Goal: Task Accomplishment & Management: Complete application form

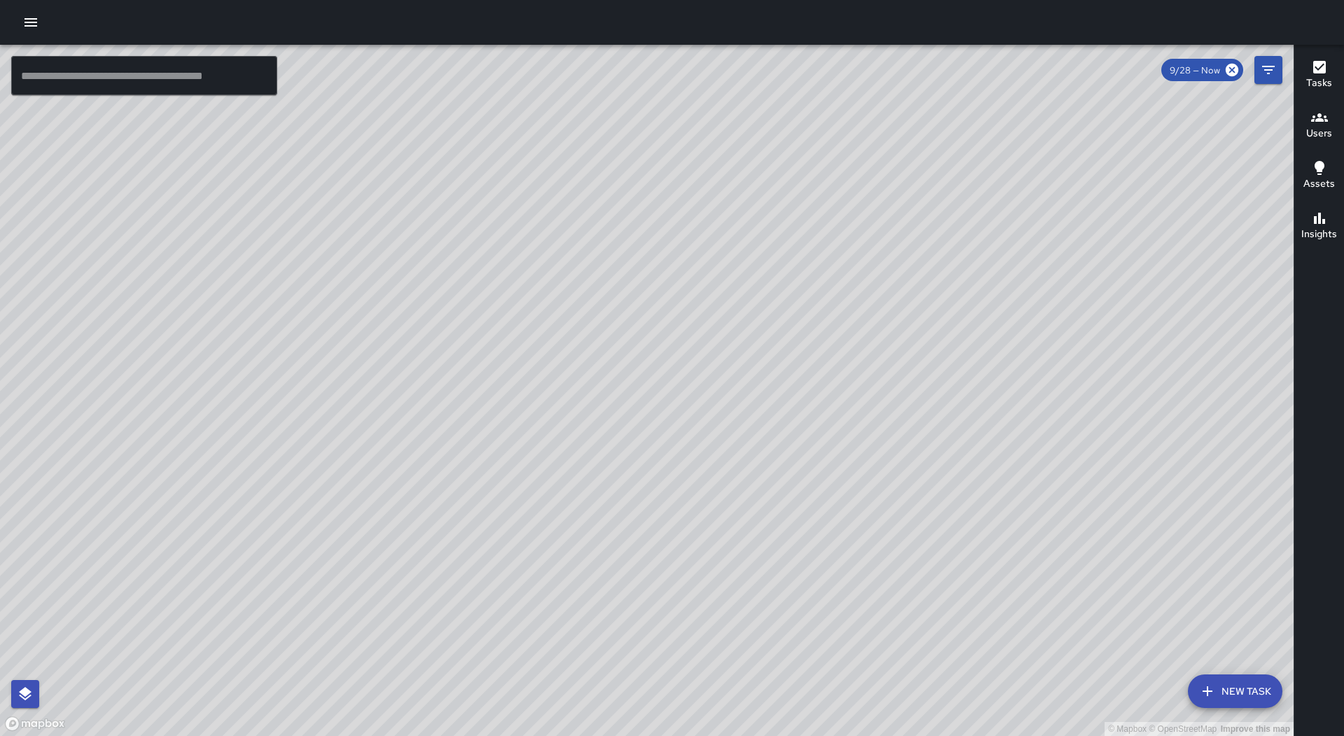
drag, startPoint x: 865, startPoint y: 449, endPoint x: 735, endPoint y: 464, distance: 131.0
click at [748, 471] on div "© Mapbox © OpenStreetMap Improve this map" at bounding box center [647, 391] width 1294 height 692
click at [37, 32] on button "button" at bounding box center [31, 22] width 28 height 28
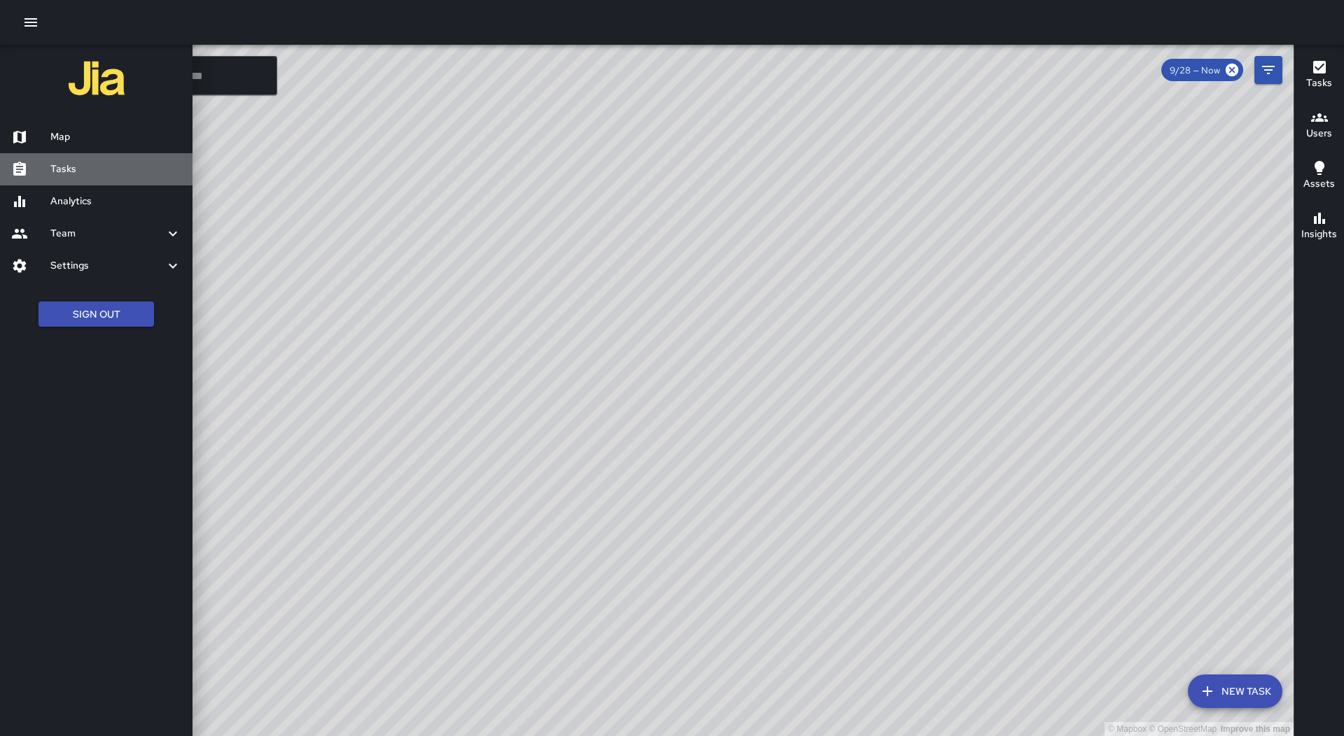
click at [94, 165] on h6 "Tasks" at bounding box center [115, 169] width 131 height 15
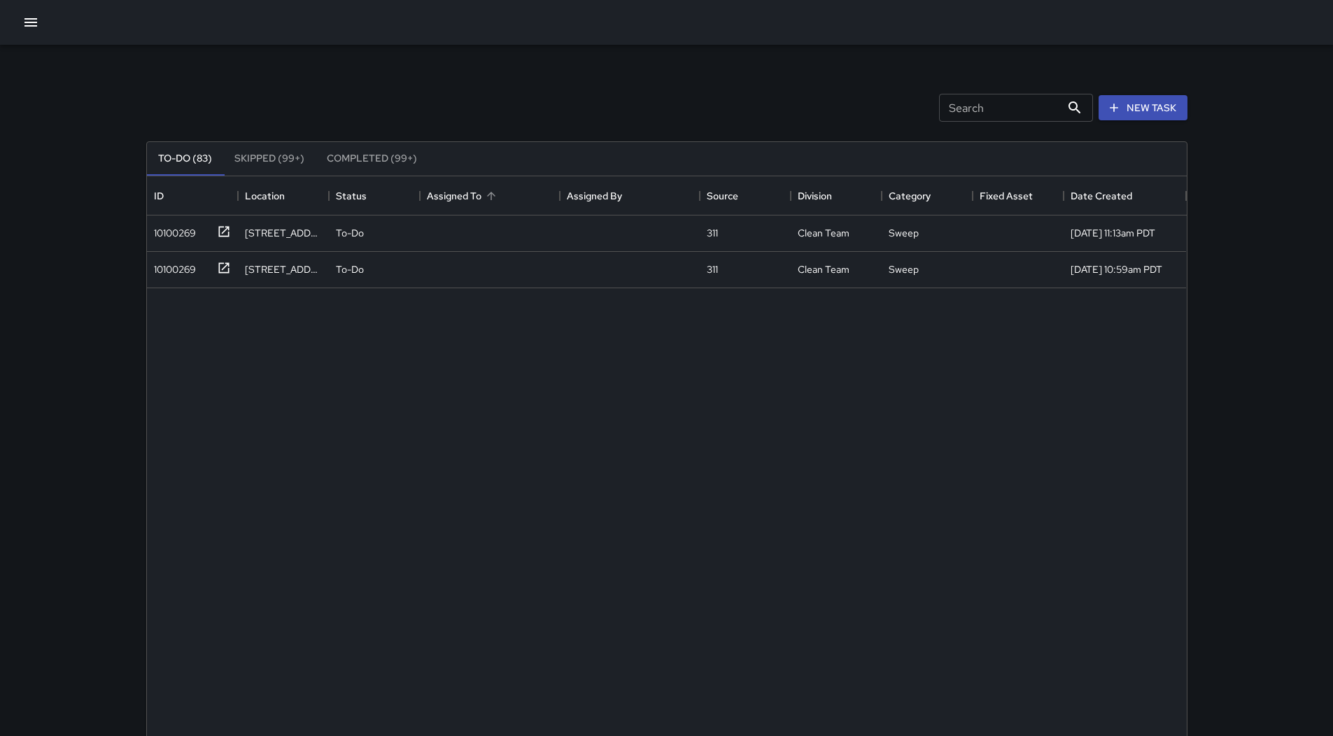
scroll to position [582, 1030]
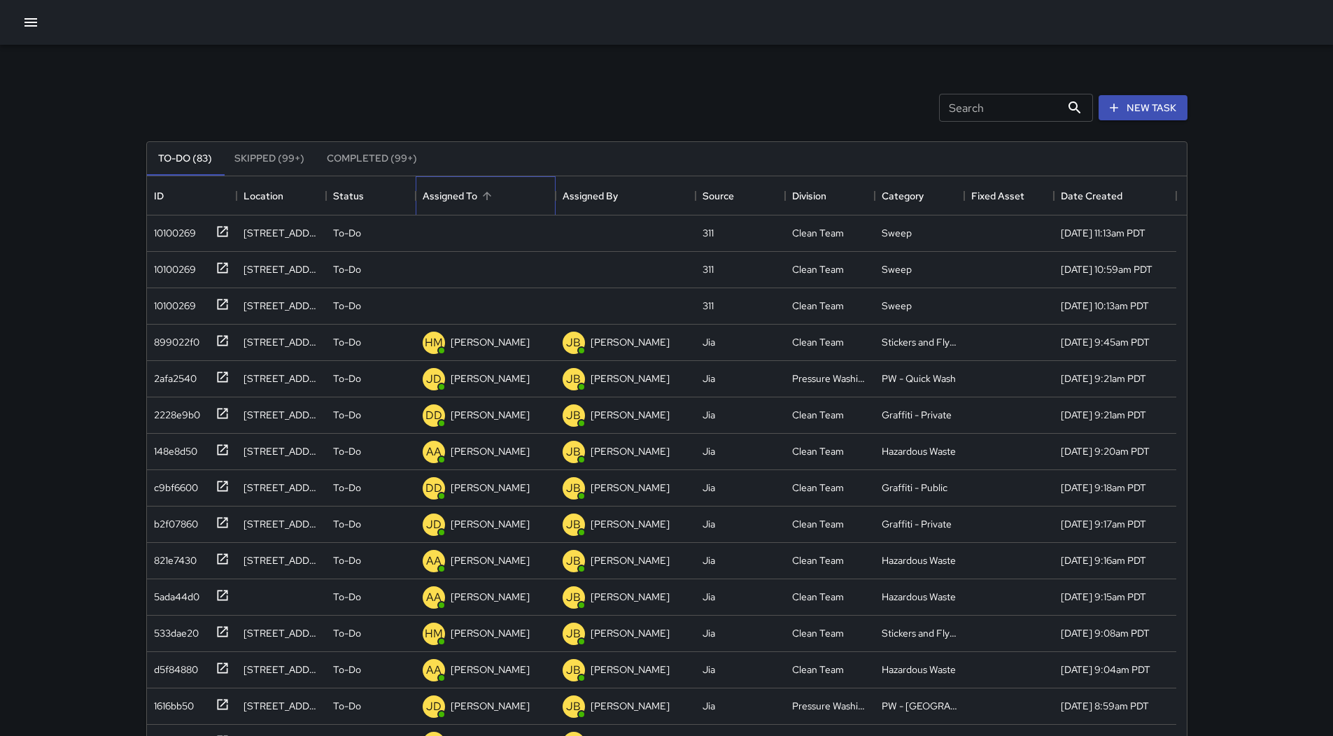
click at [507, 190] on div "Assigned To" at bounding box center [486, 195] width 126 height 39
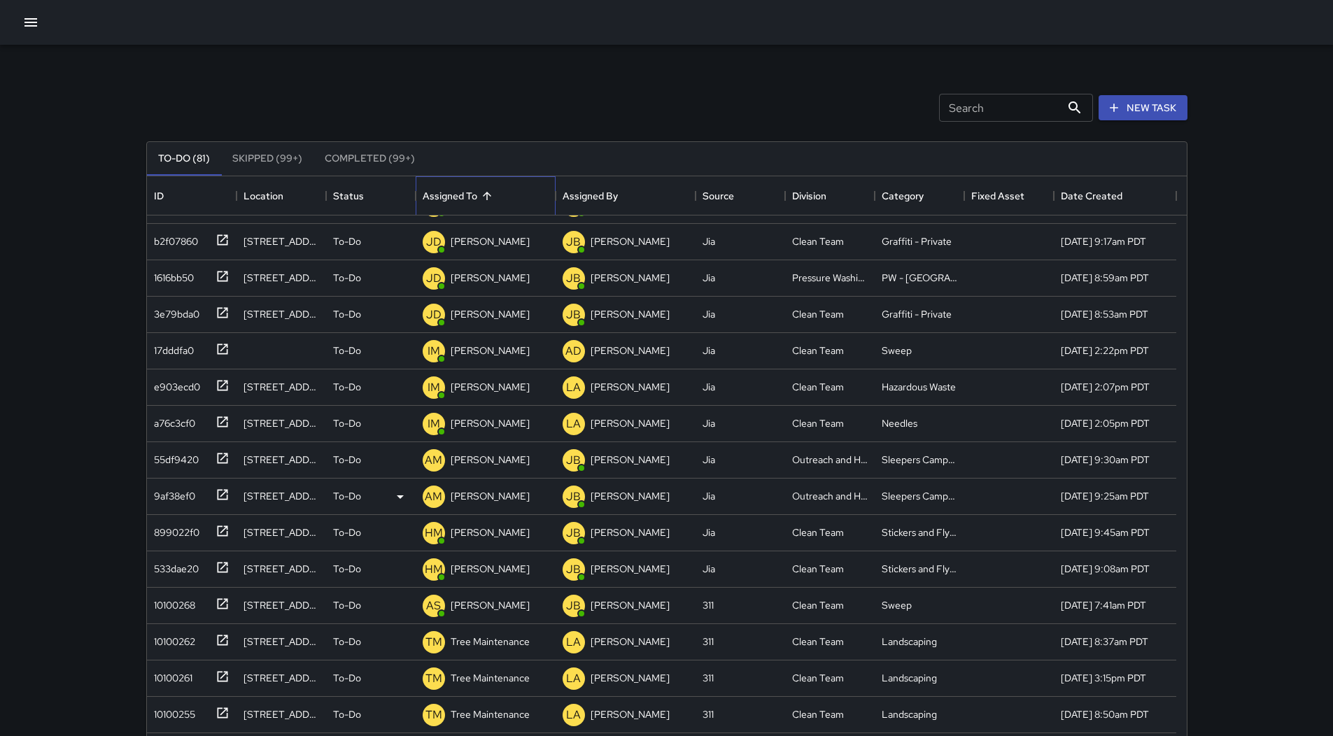
scroll to position [140, 0]
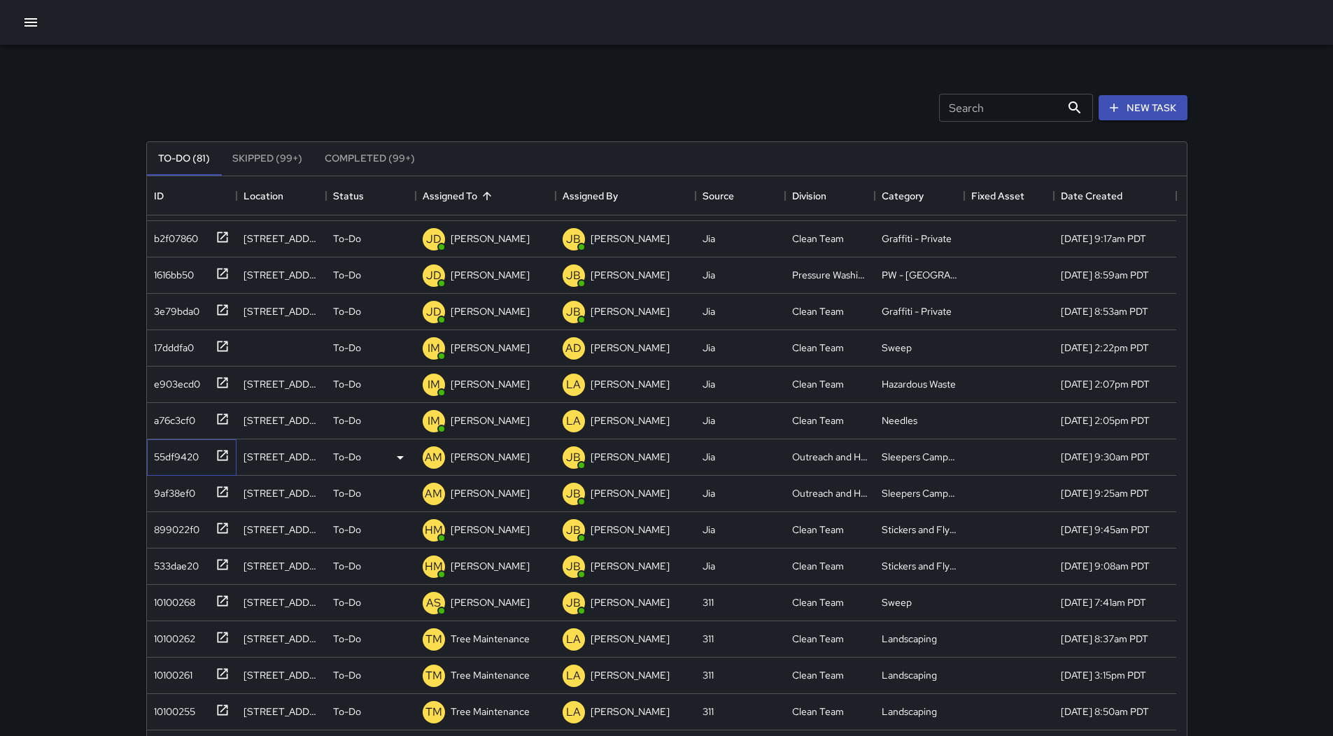
click at [201, 468] on div "55df9420" at bounding box center [192, 458] width 90 height 36
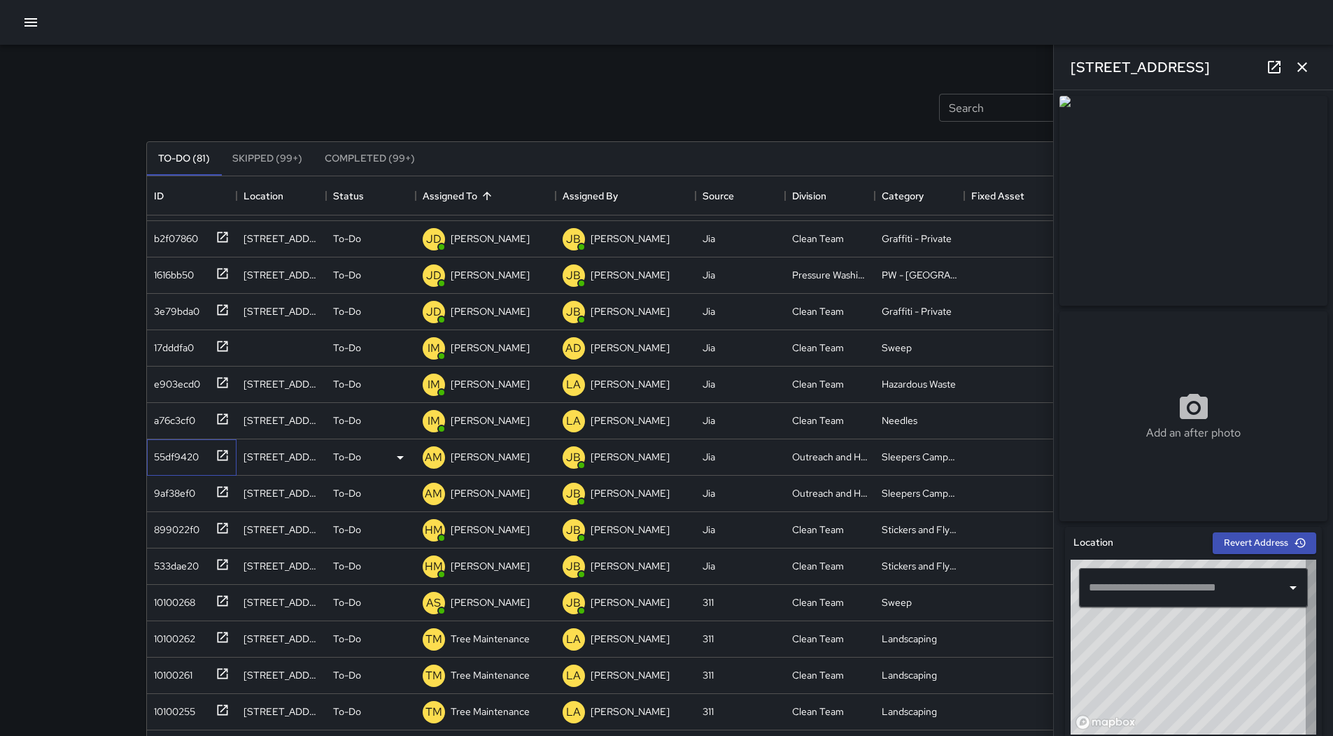
type input "**********"
click at [199, 492] on div "9af38ef0" at bounding box center [188, 490] width 81 height 23
click at [198, 519] on div "899022f0" at bounding box center [173, 527] width 51 height 20
click at [512, 531] on p "[PERSON_NAME]" at bounding box center [490, 530] width 79 height 14
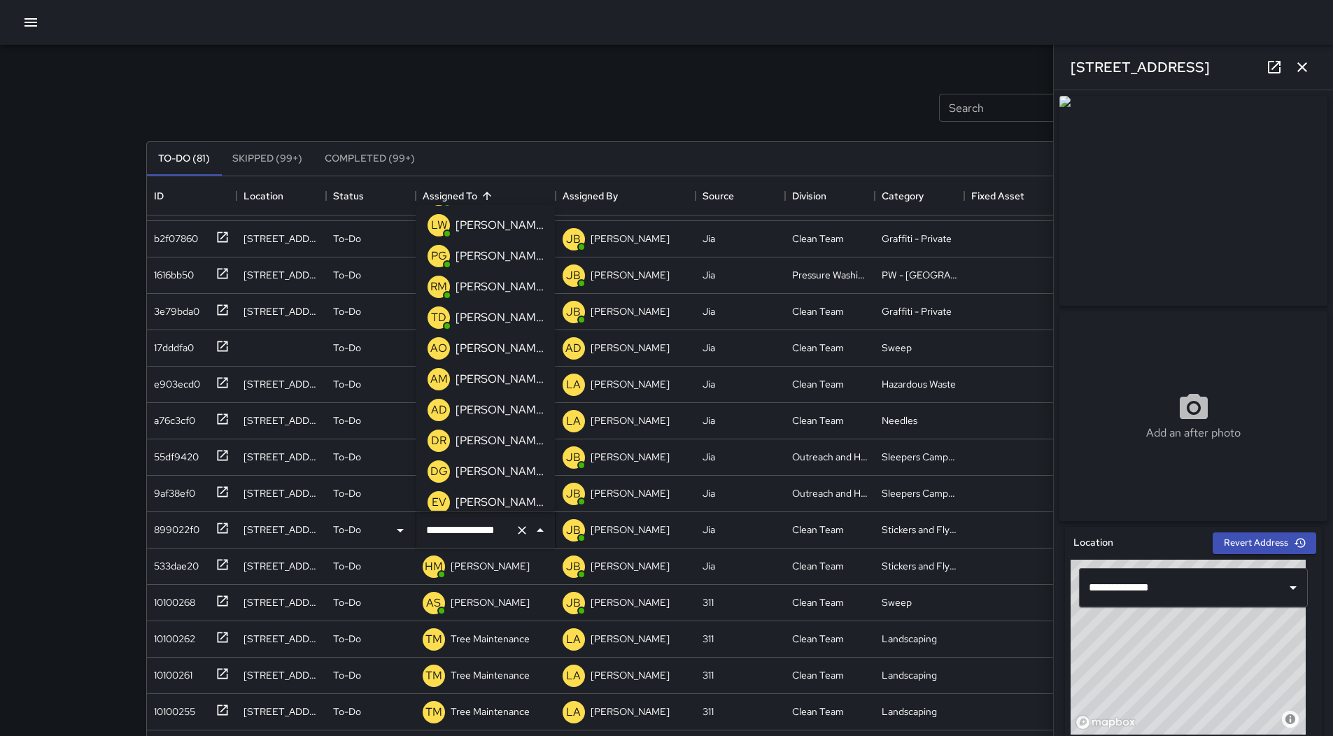
scroll to position [280, 0]
drag, startPoint x: 513, startPoint y: 348, endPoint x: 504, endPoint y: 346, distance: 9.2
click at [512, 348] on p "[PERSON_NAME]" at bounding box center [500, 346] width 88 height 17
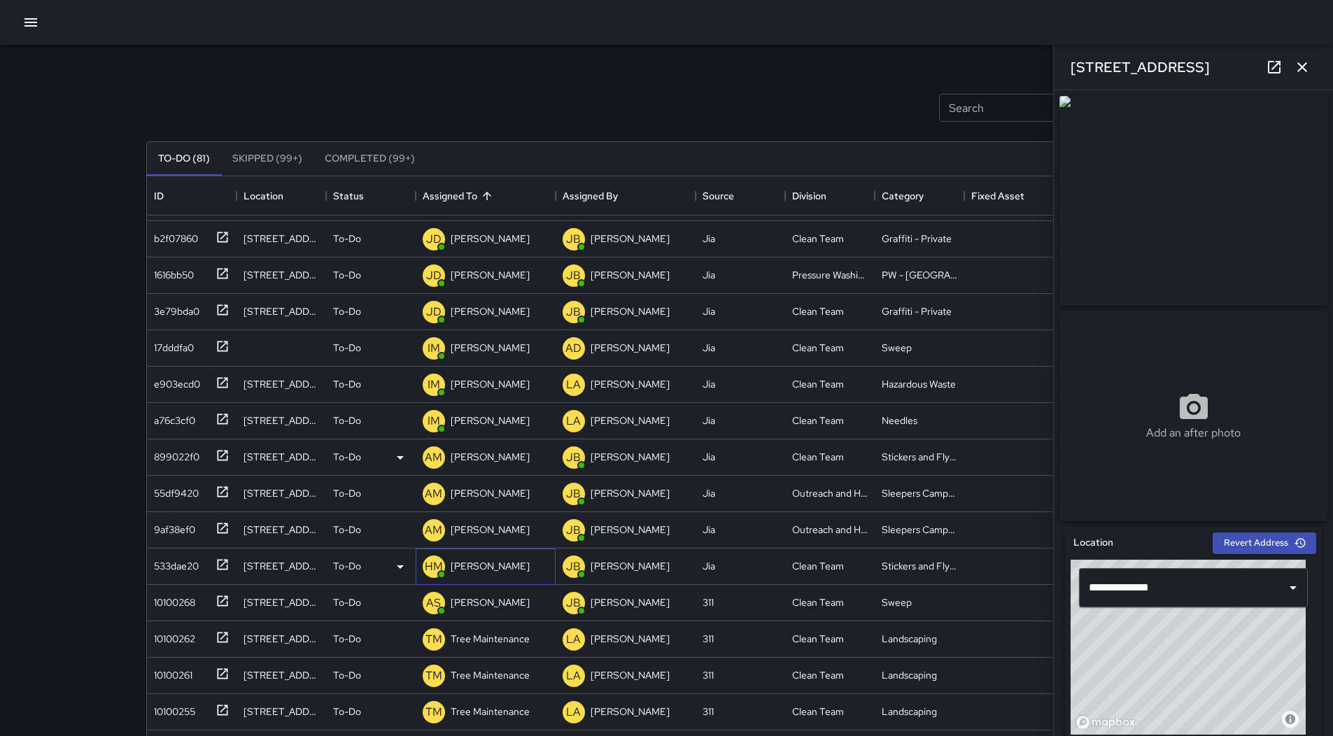
click at [498, 566] on p "[PERSON_NAME]" at bounding box center [490, 566] width 79 height 14
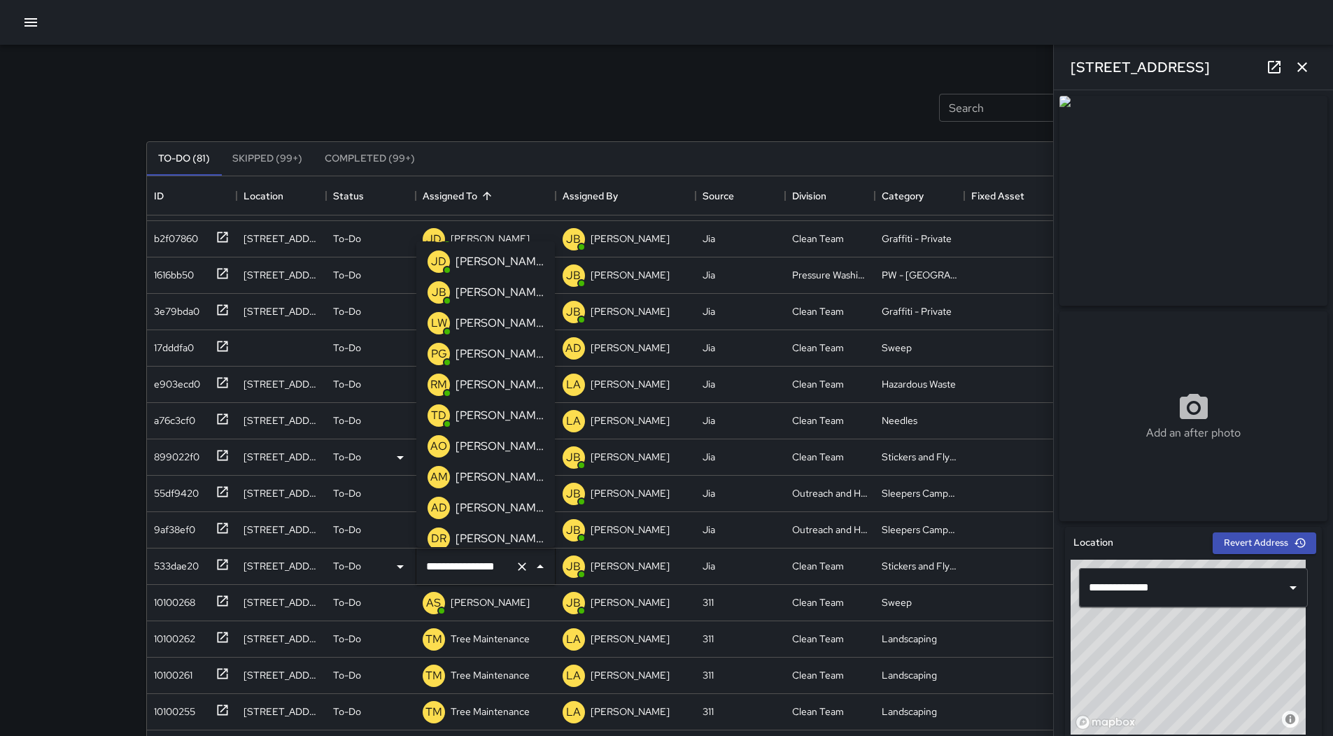
scroll to position [210, 0]
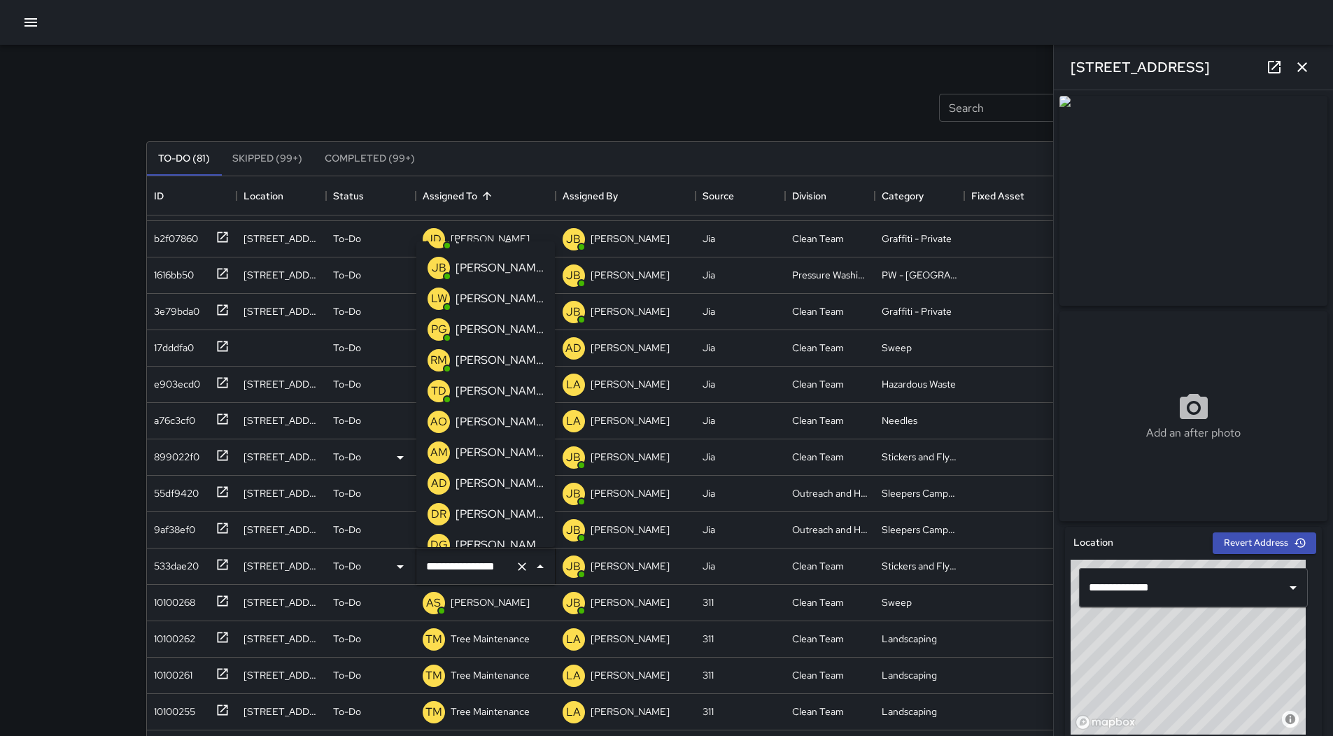
click at [503, 447] on p "[PERSON_NAME]" at bounding box center [500, 452] width 88 height 17
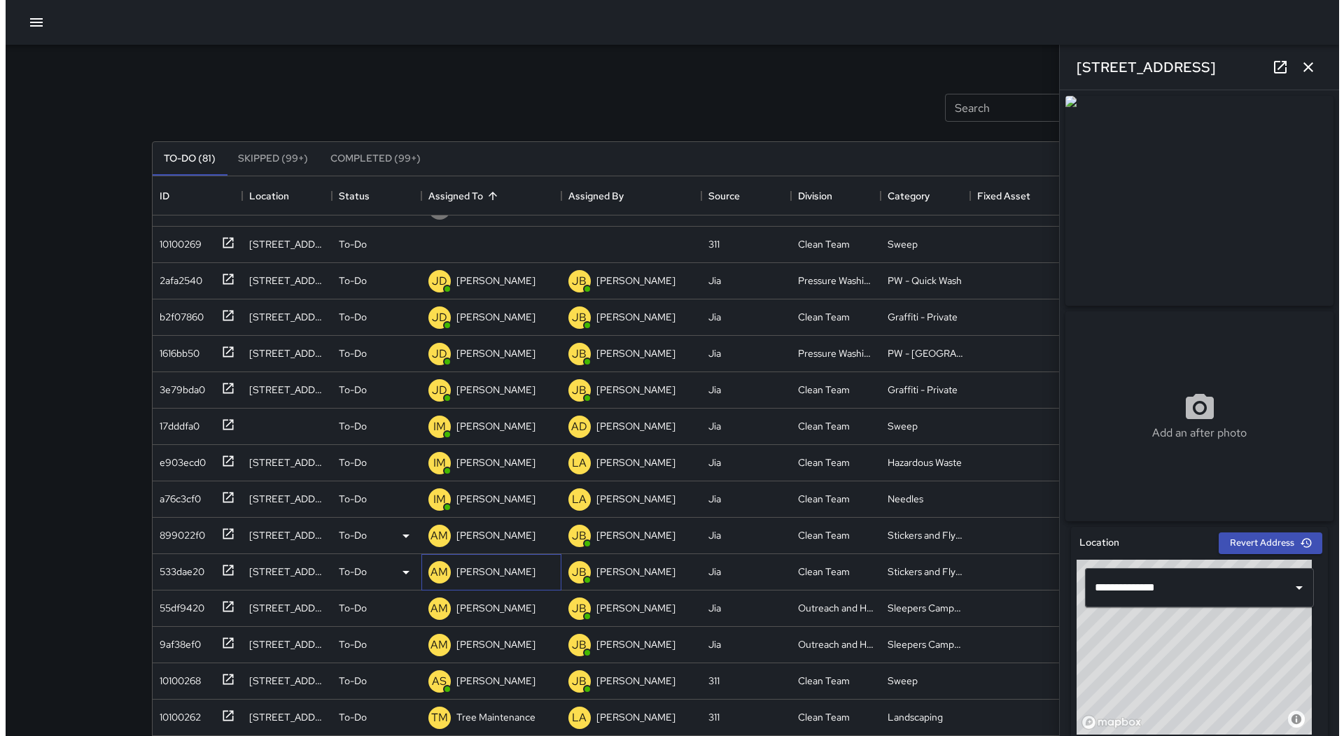
scroll to position [0, 0]
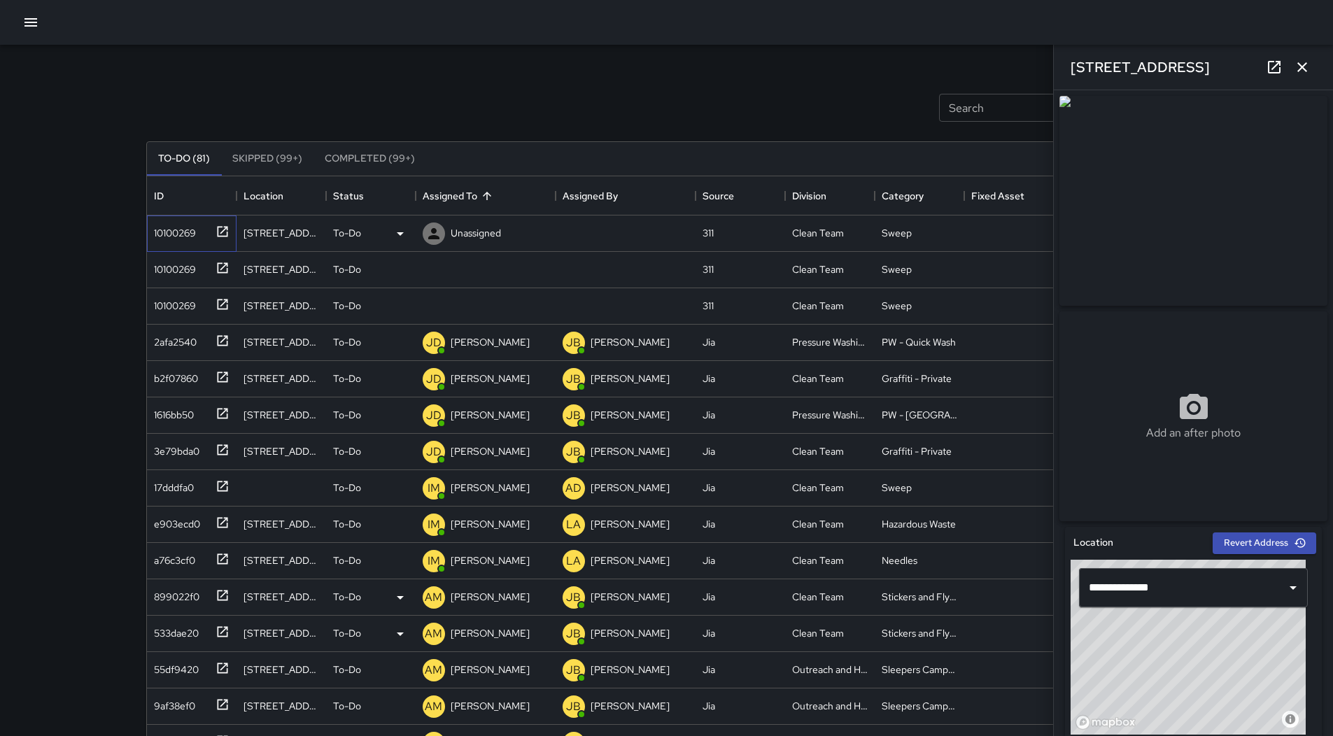
drag, startPoint x: 167, startPoint y: 237, endPoint x: 174, endPoint y: 241, distance: 9.1
click at [167, 237] on div "10100269" at bounding box center [172, 230] width 48 height 20
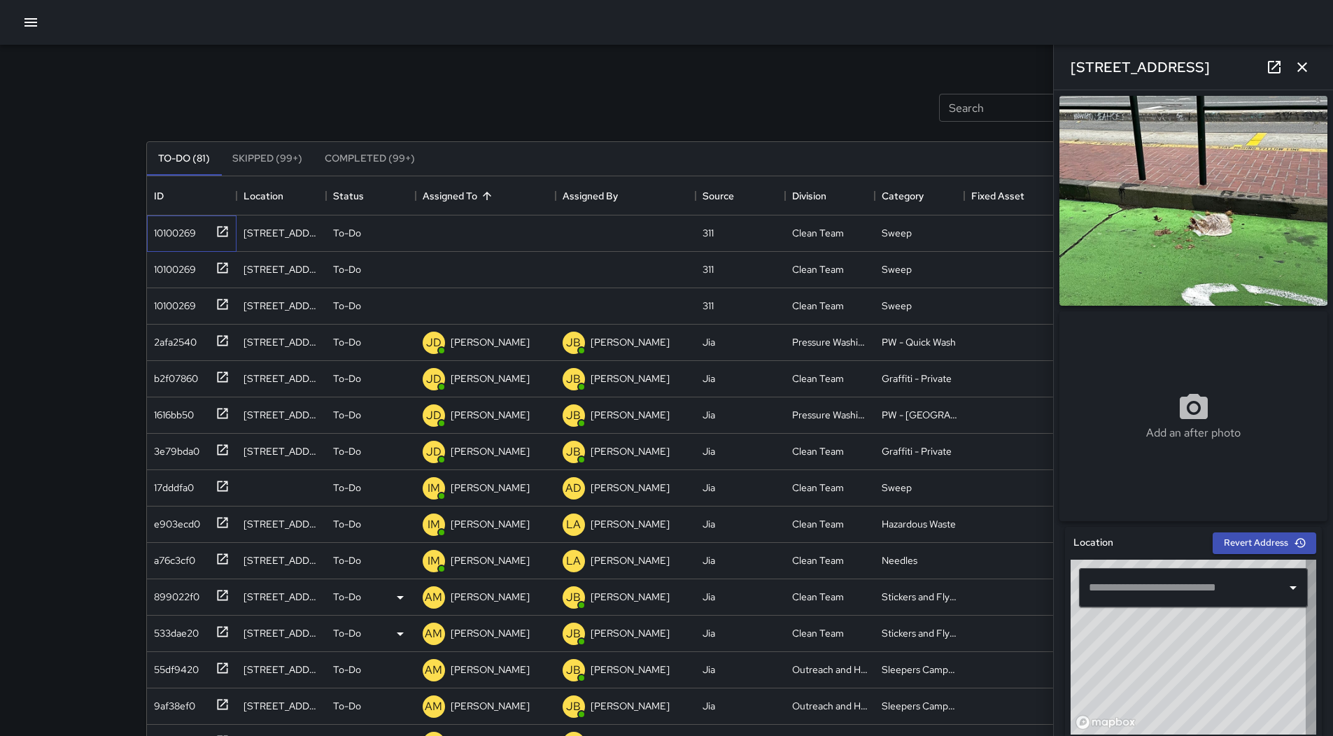
type input "**********"
click at [394, 239] on icon at bounding box center [400, 233] width 17 height 17
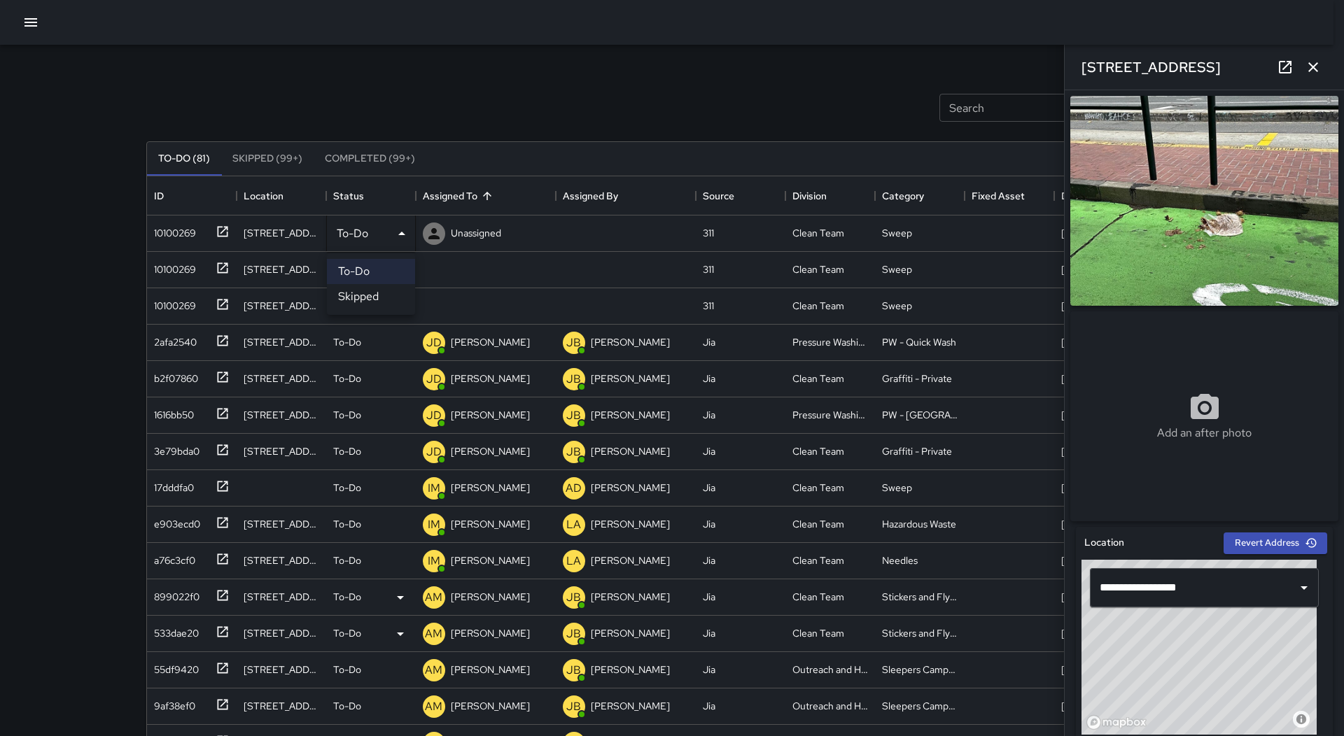
drag, startPoint x: 393, startPoint y: 289, endPoint x: 272, endPoint y: 267, distance: 123.0
click at [392, 289] on li "Skipped" at bounding box center [371, 296] width 88 height 25
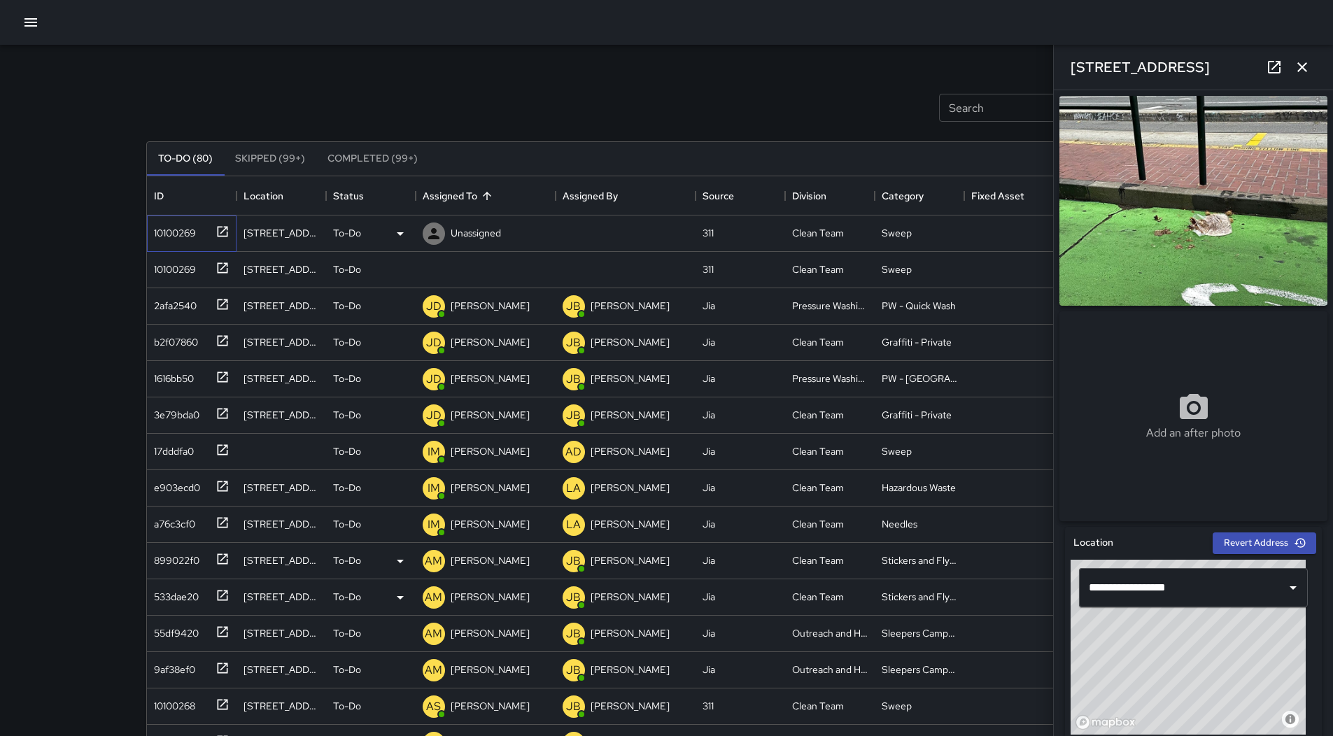
click at [192, 232] on div "10100269" at bounding box center [172, 230] width 48 height 20
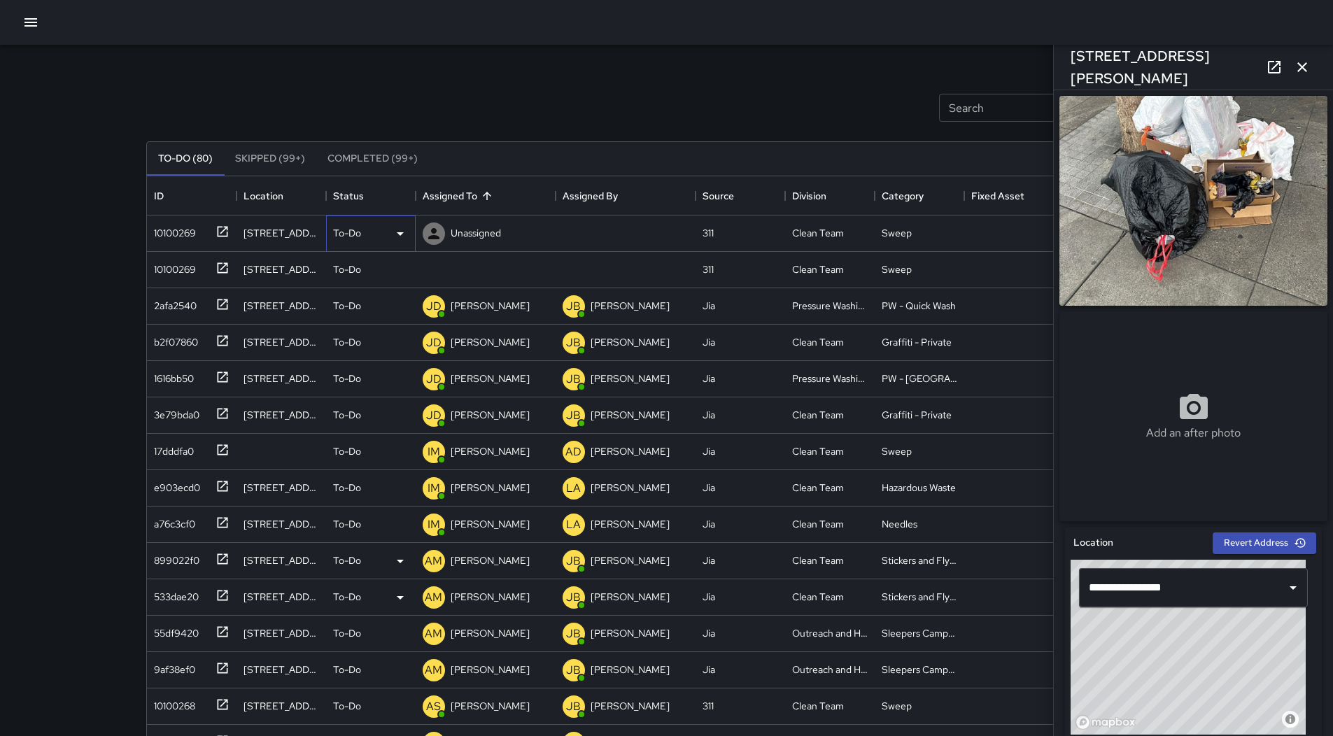
click at [399, 230] on icon at bounding box center [400, 233] width 17 height 17
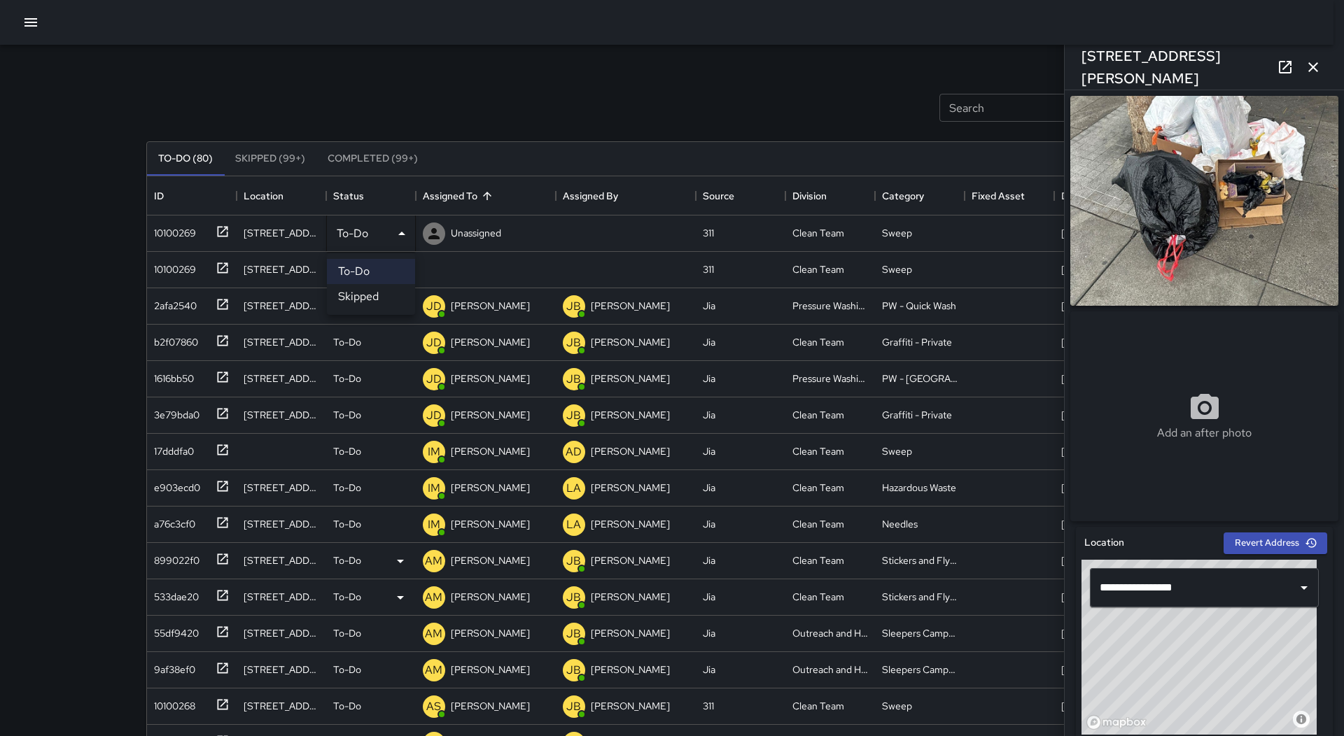
drag, startPoint x: 379, startPoint y: 295, endPoint x: 199, endPoint y: 245, distance: 186.8
click at [376, 295] on li "Skipped" at bounding box center [371, 296] width 88 height 25
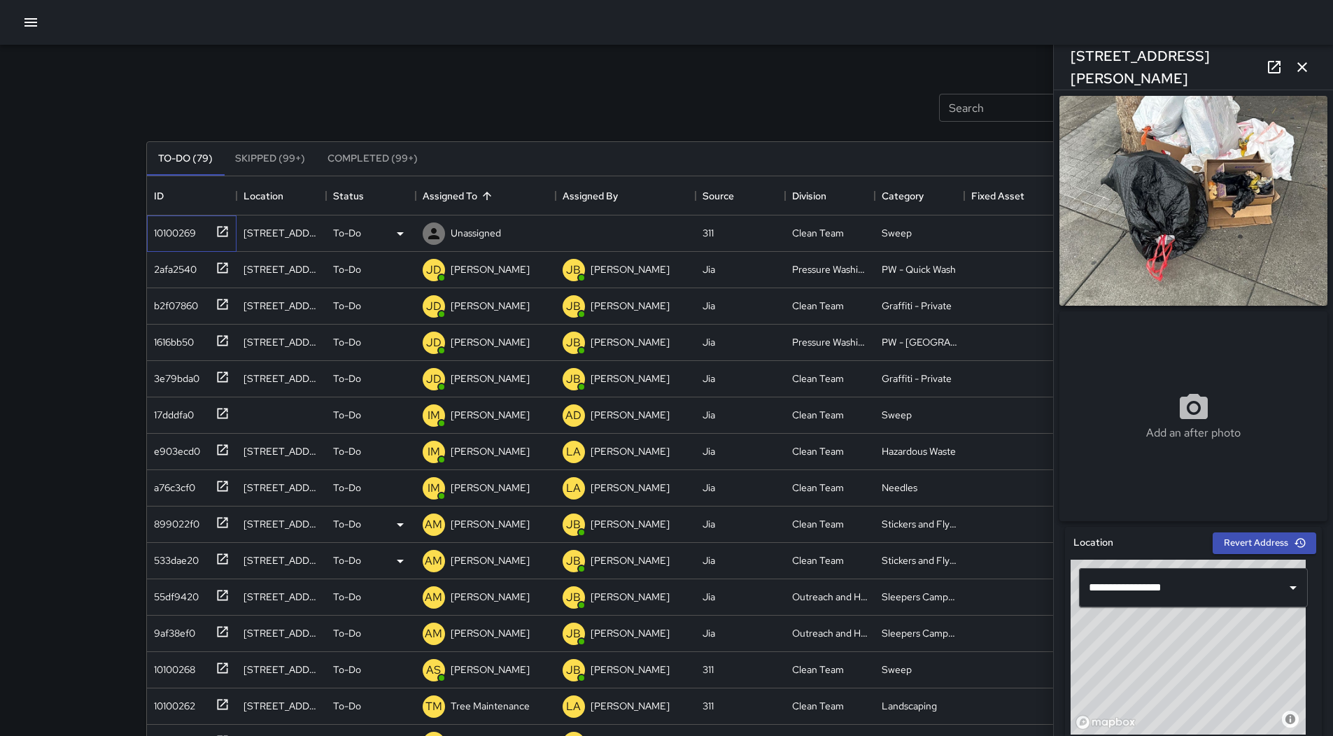
click at [164, 228] on div "10100269" at bounding box center [172, 230] width 48 height 20
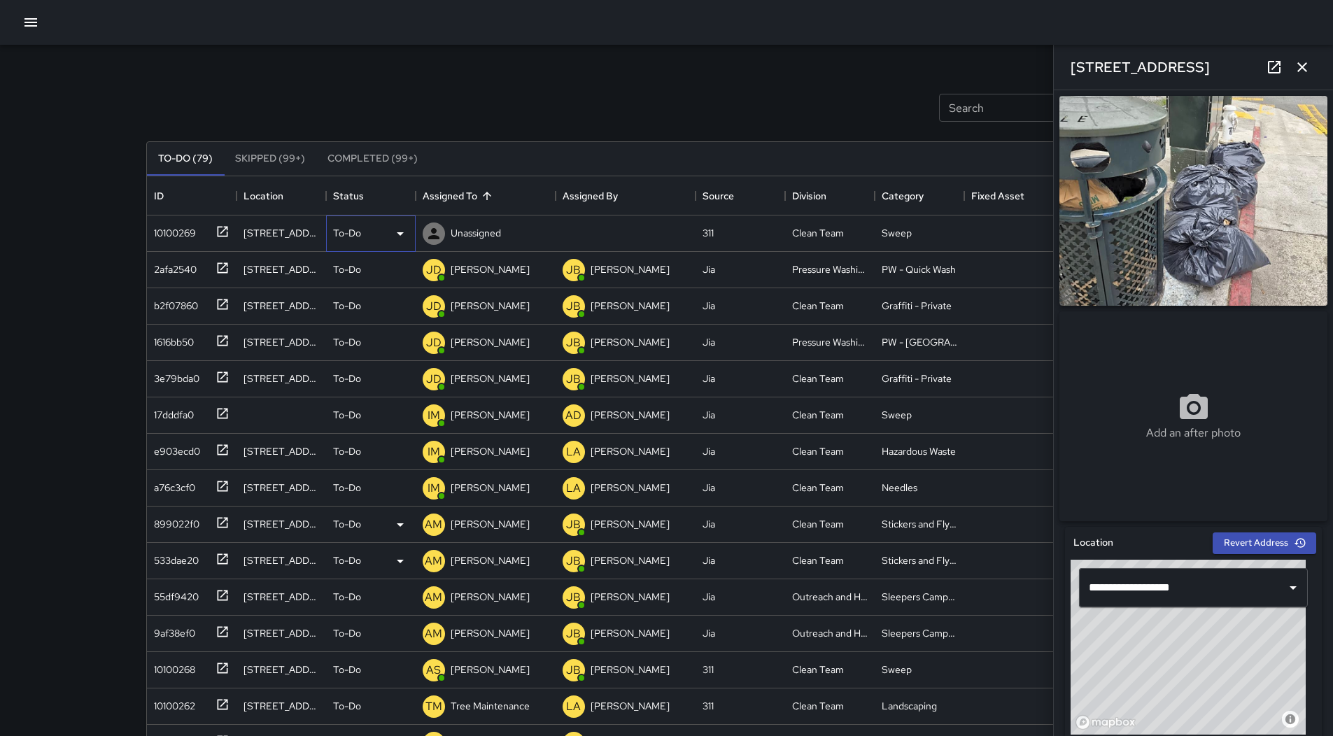
click at [409, 235] on div "To-Do" at bounding box center [371, 234] width 90 height 36
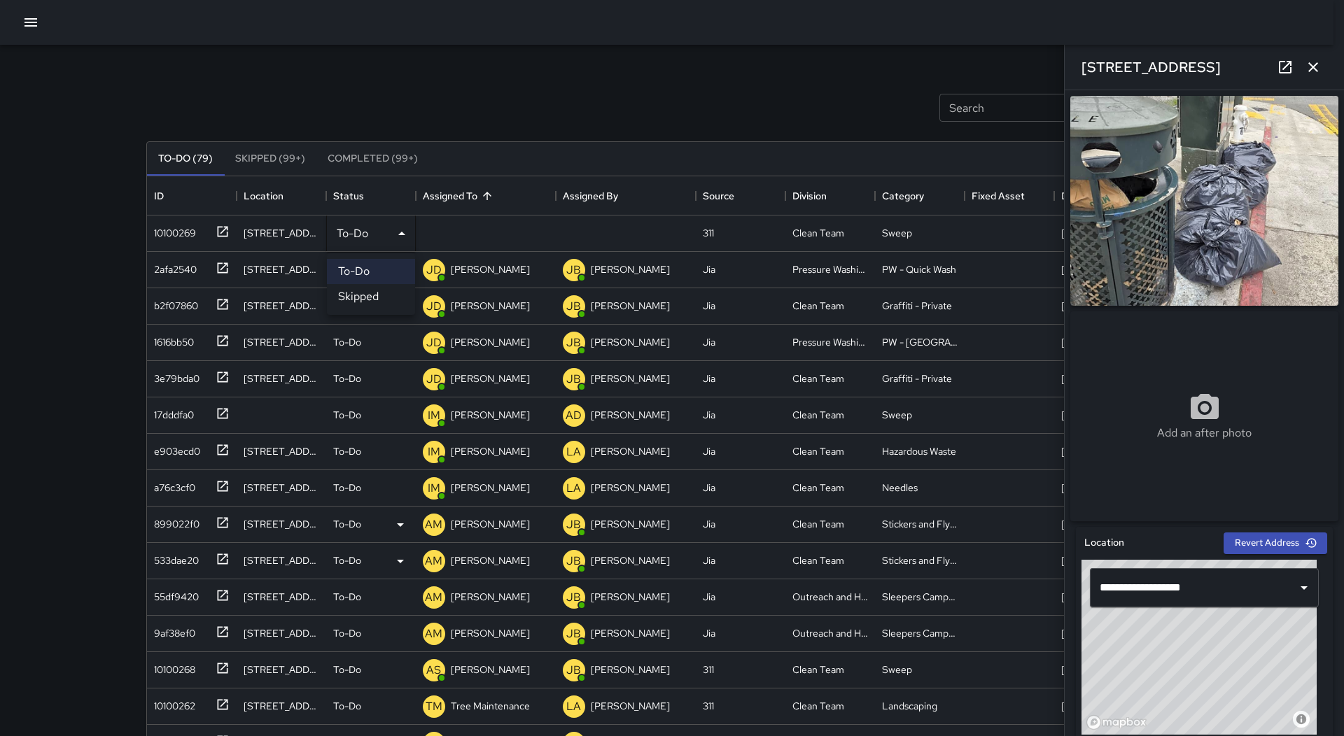
click at [365, 297] on li "Skipped" at bounding box center [371, 296] width 88 height 25
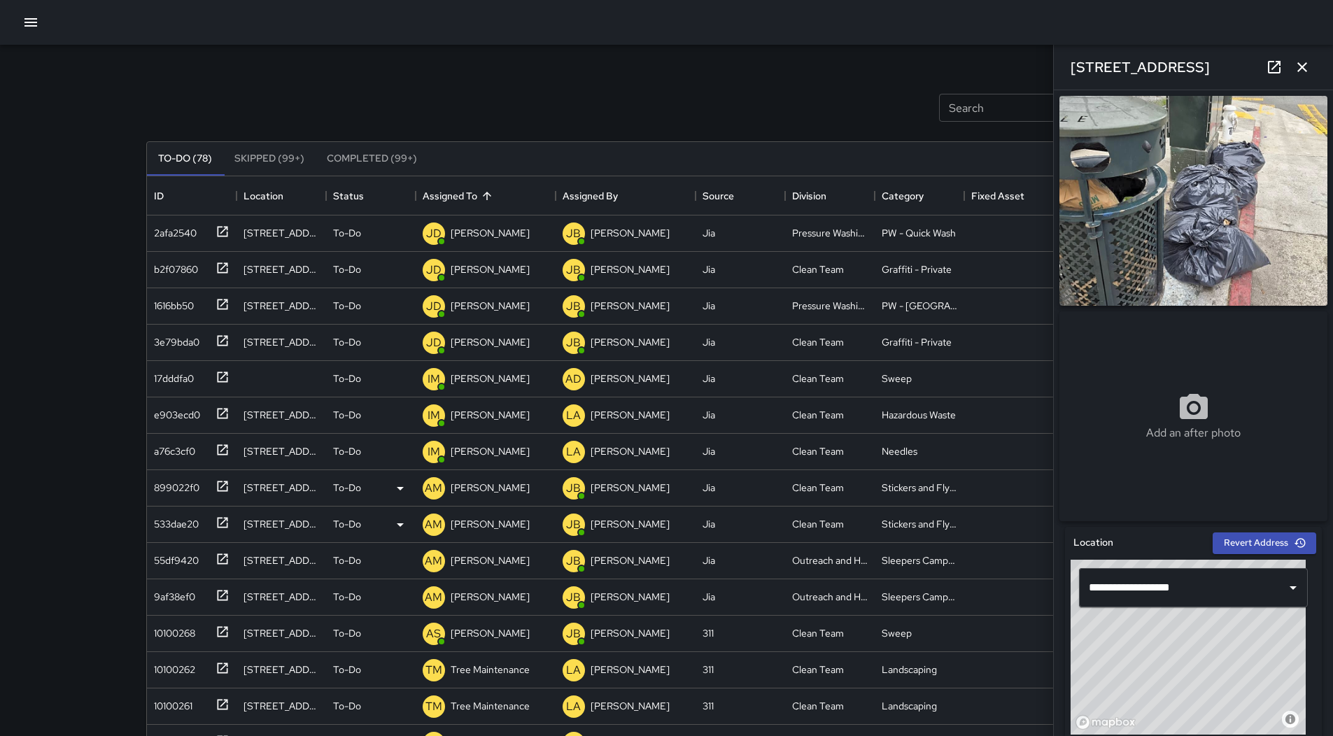
click at [34, 29] on icon "button" at bounding box center [30, 22] width 17 height 17
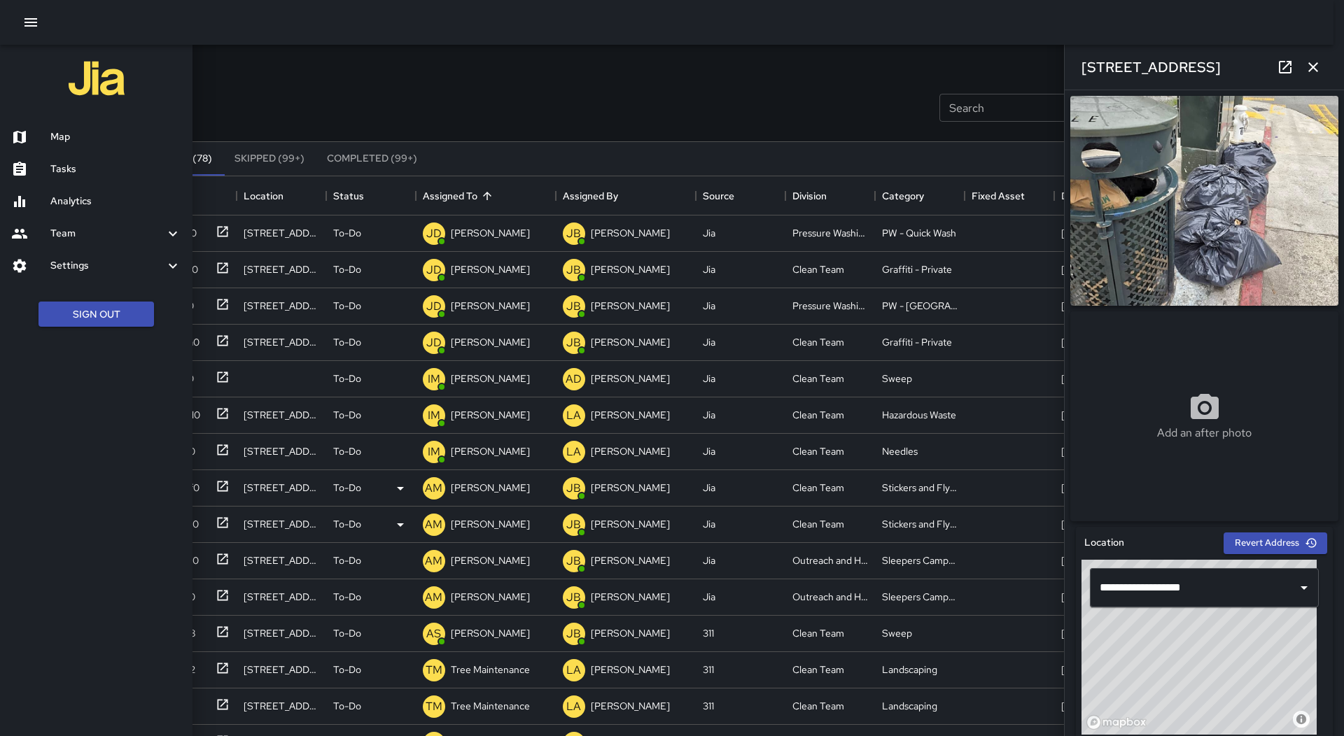
click at [104, 143] on h6 "Map" at bounding box center [115, 136] width 131 height 15
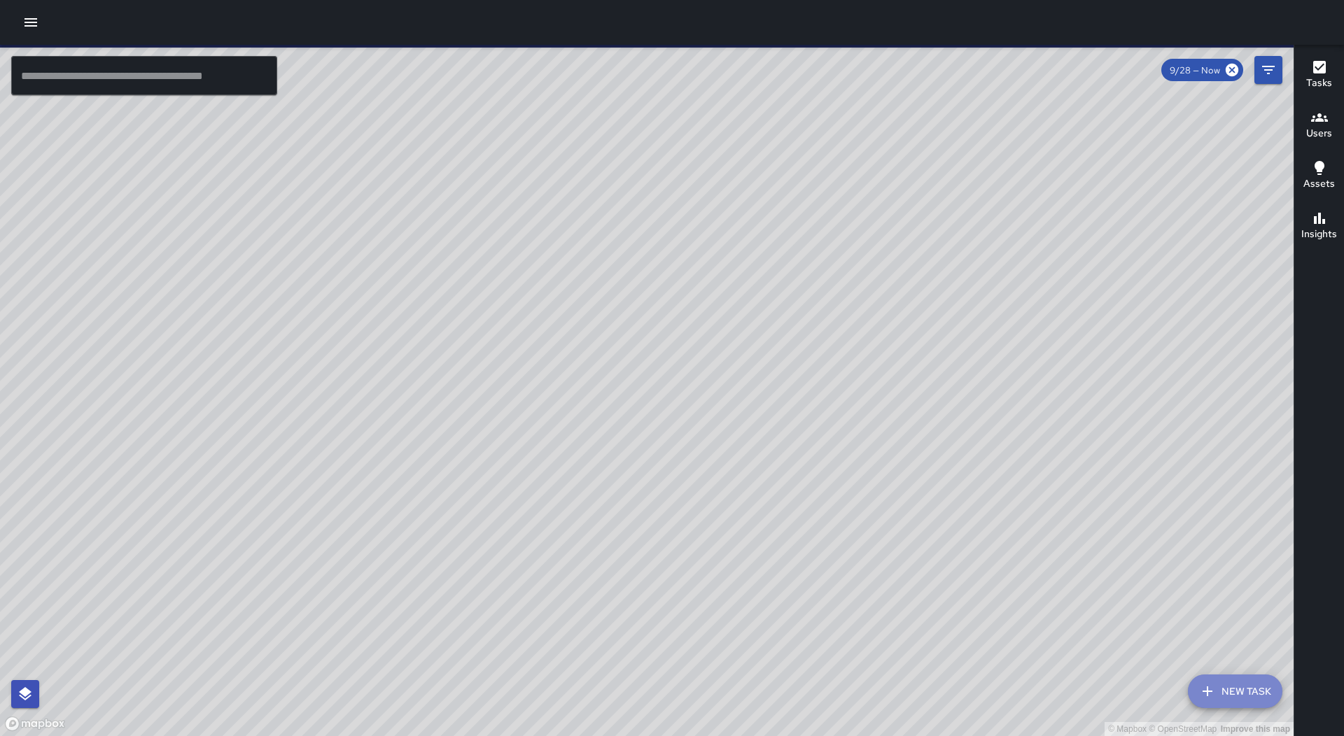
click at [1226, 695] on button "New Task" at bounding box center [1235, 692] width 94 height 34
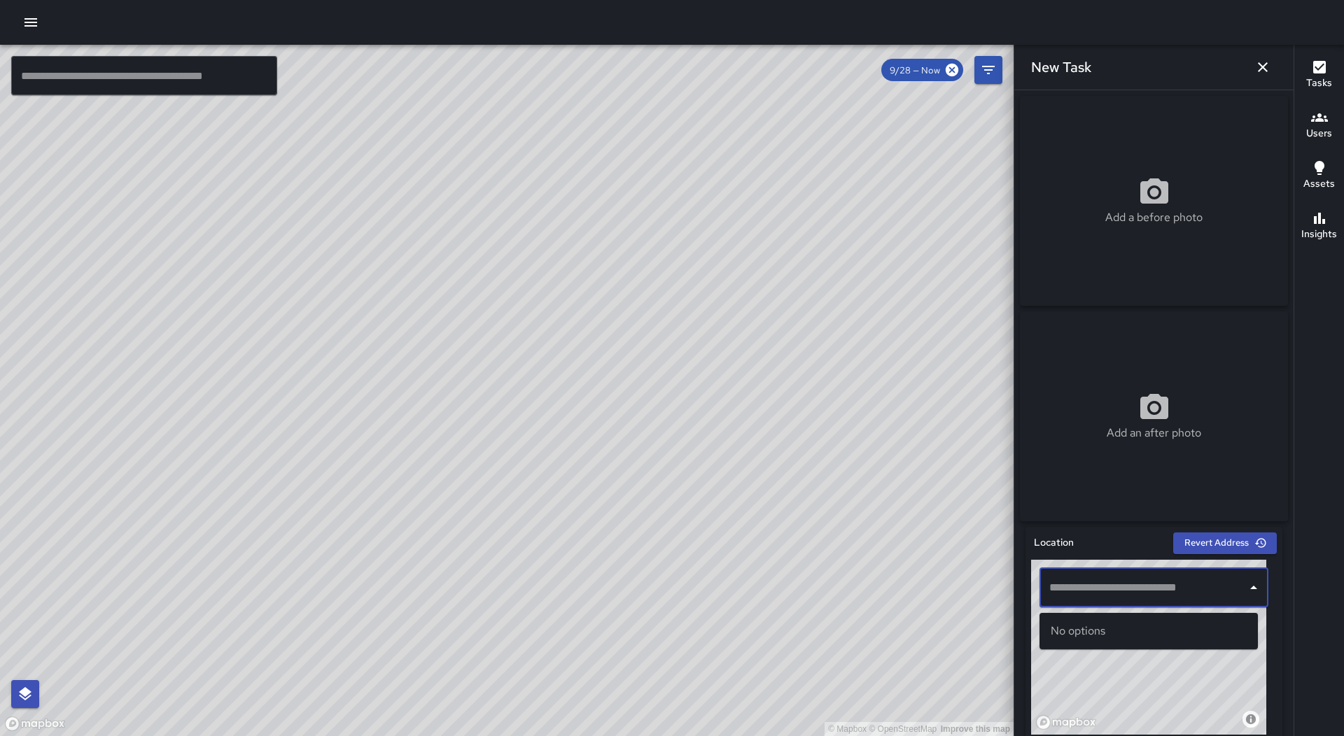
click at [1134, 587] on input "text" at bounding box center [1143, 588] width 195 height 27
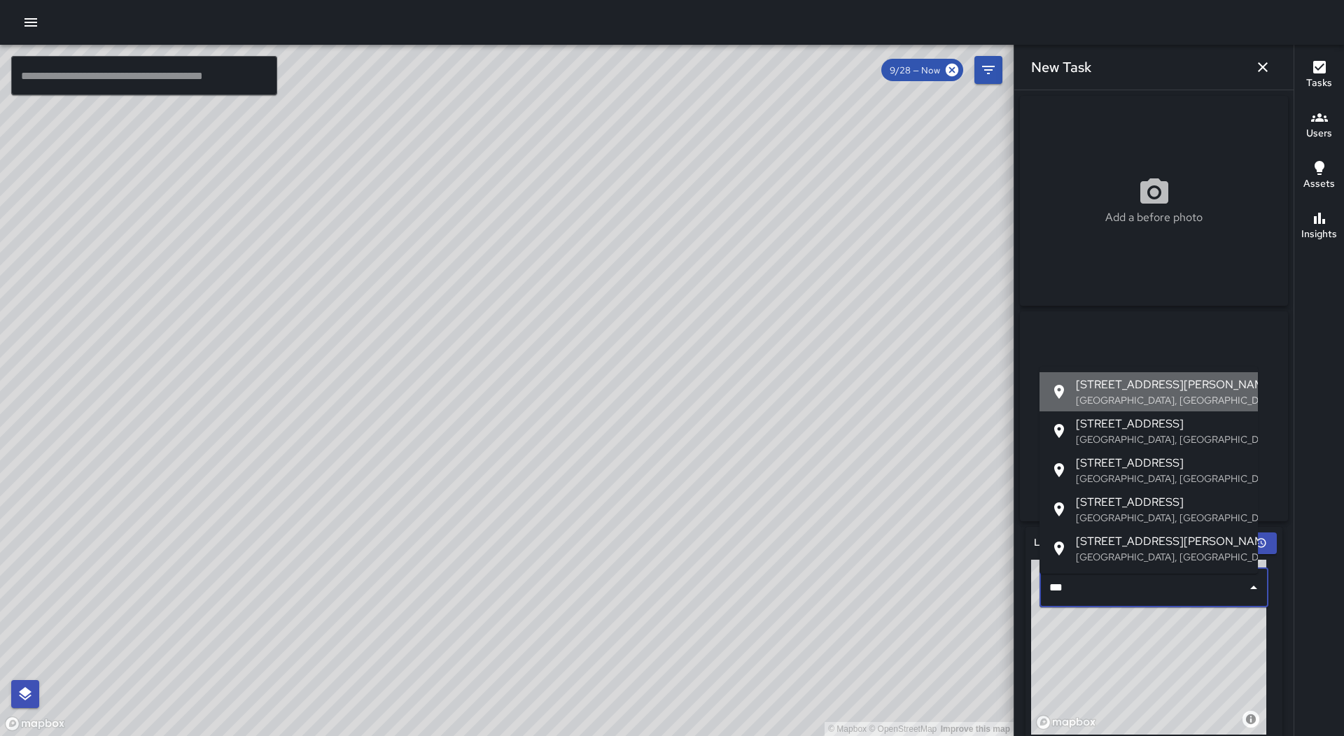
click at [1112, 390] on span "[STREET_ADDRESS][PERSON_NAME]" at bounding box center [1161, 385] width 171 height 17
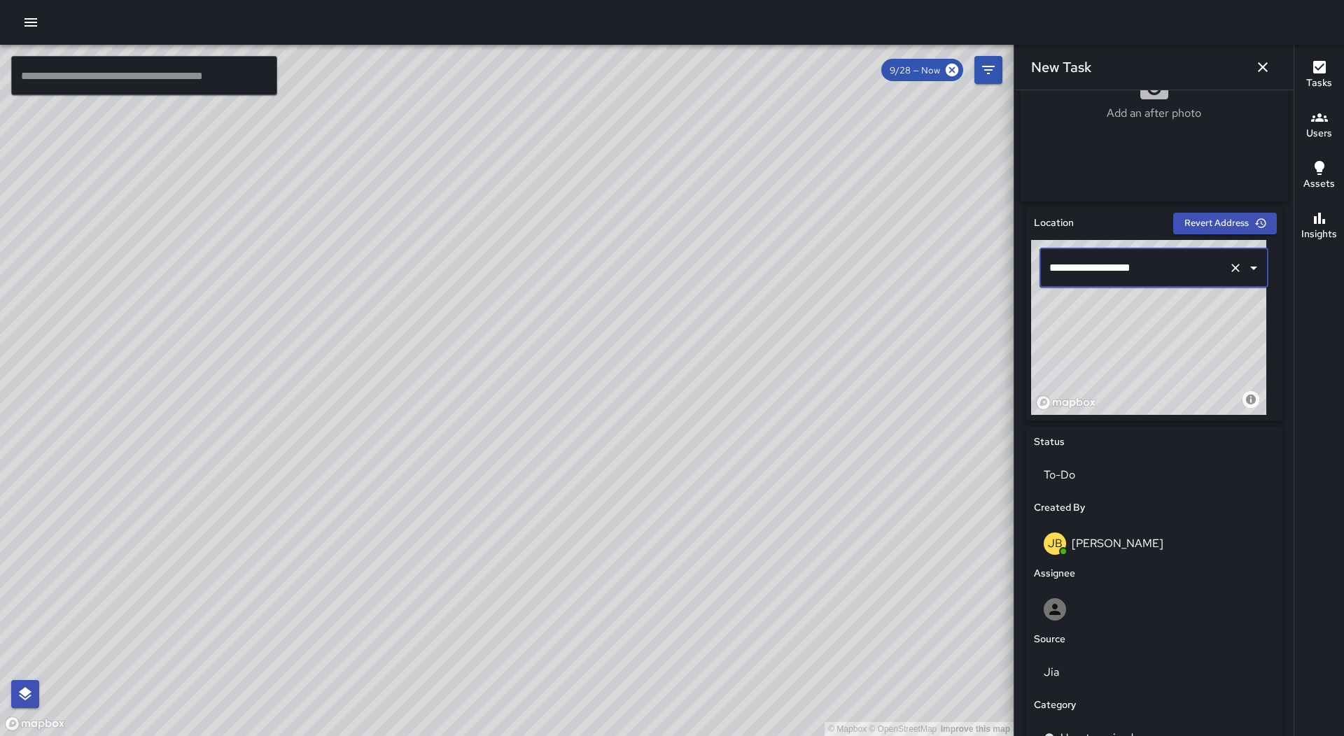
scroll to position [490, 0]
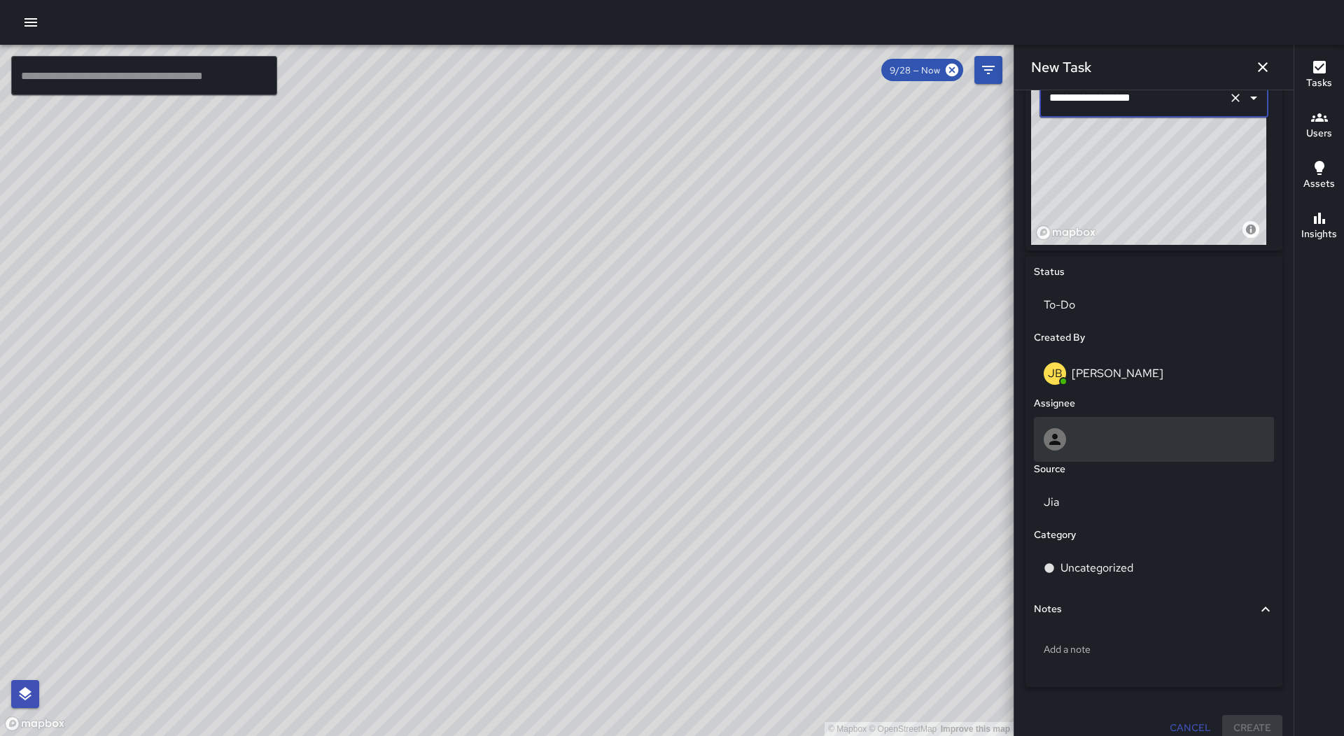
type input "**********"
click at [1143, 450] on div at bounding box center [1154, 439] width 220 height 22
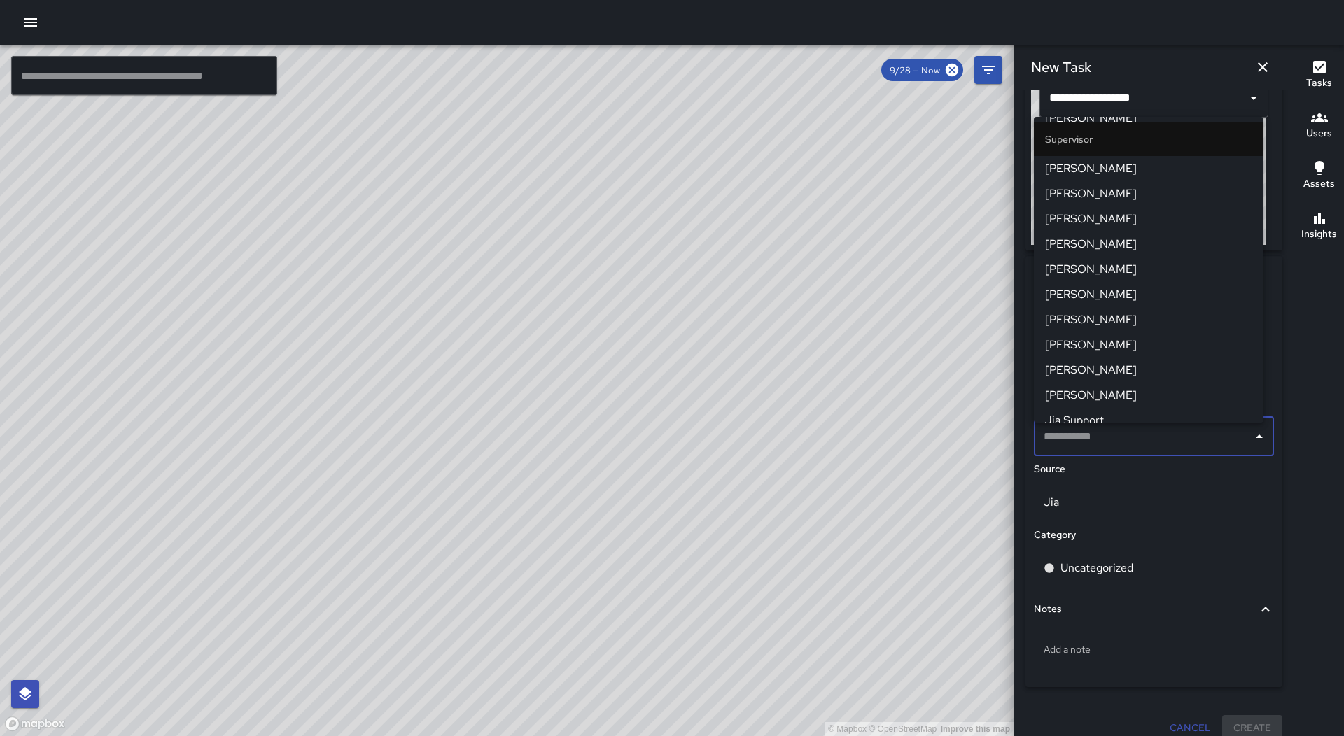
scroll to position [770, 0]
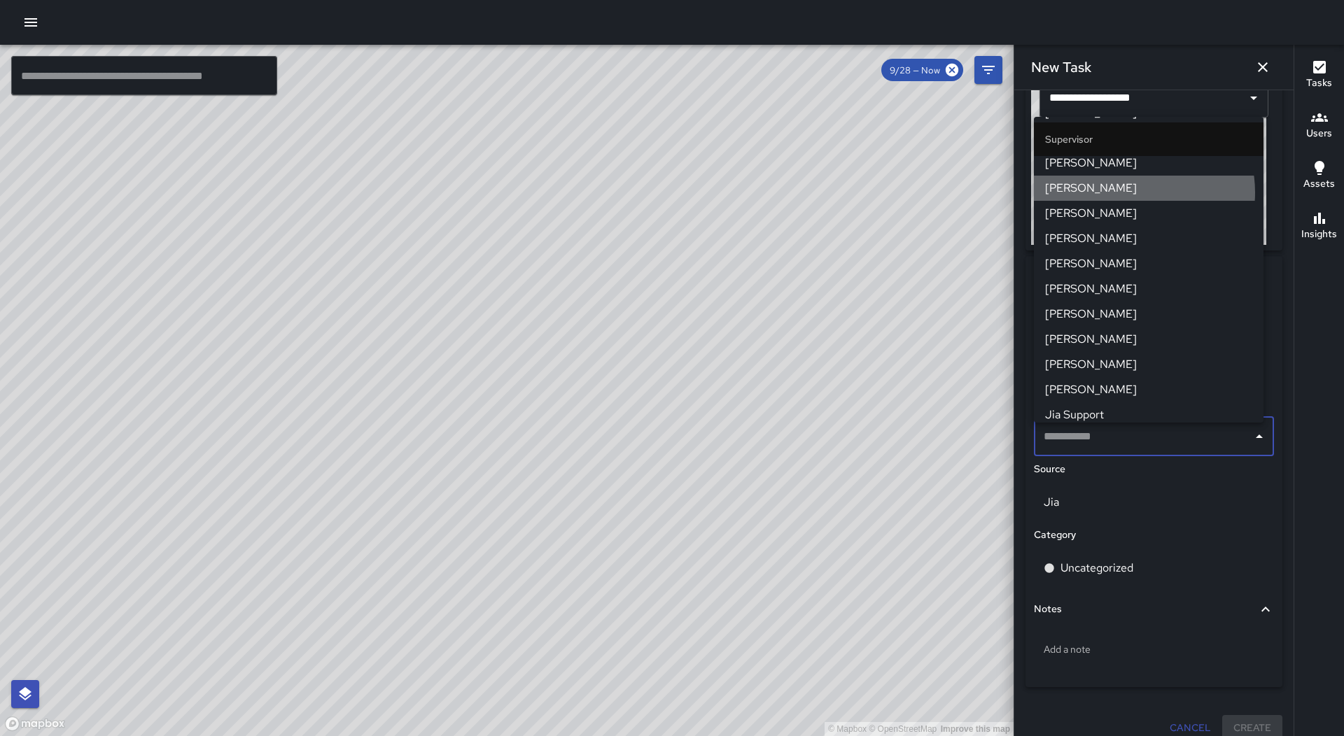
click at [1135, 192] on span "[PERSON_NAME]" at bounding box center [1148, 188] width 207 height 17
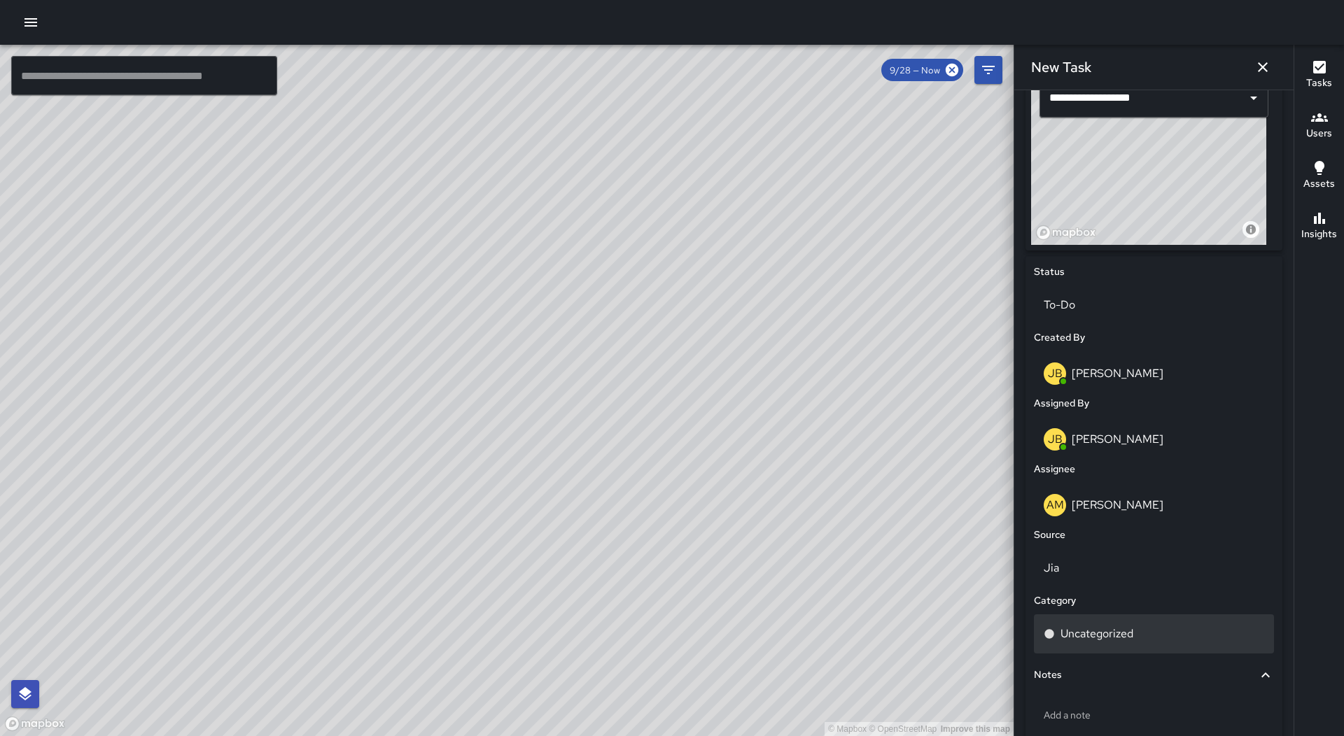
click at [1146, 629] on div "Uncategorized" at bounding box center [1154, 634] width 240 height 39
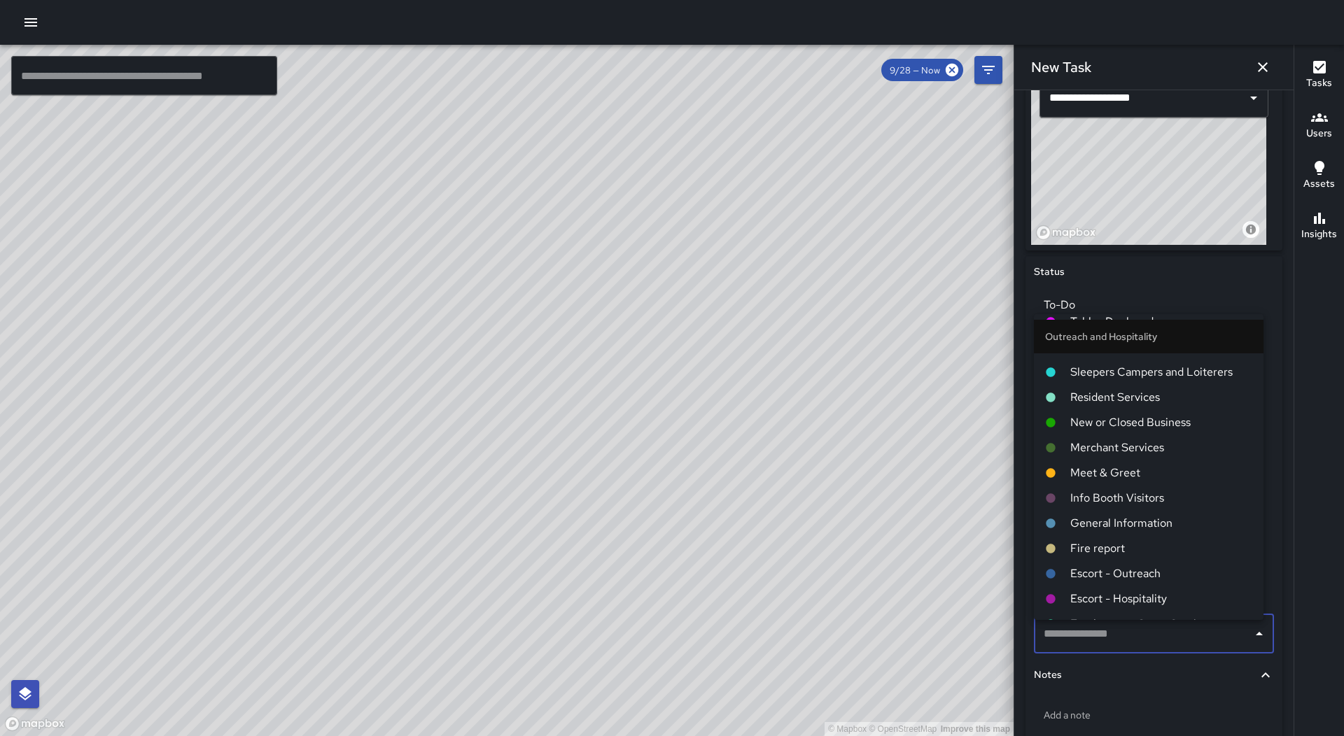
scroll to position [490, 0]
click at [1177, 399] on span "Sleepers Campers and Loiterers" at bounding box center [1161, 396] width 182 height 17
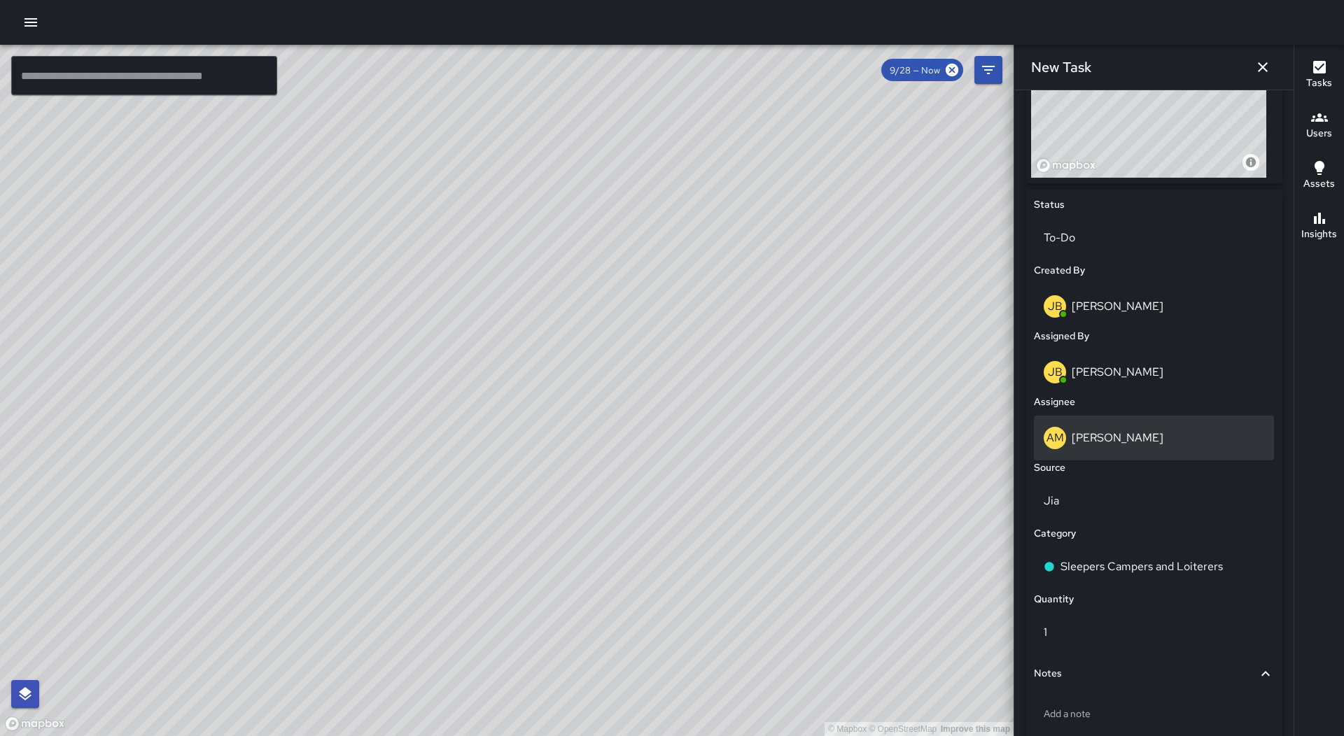
scroll to position [643, 0]
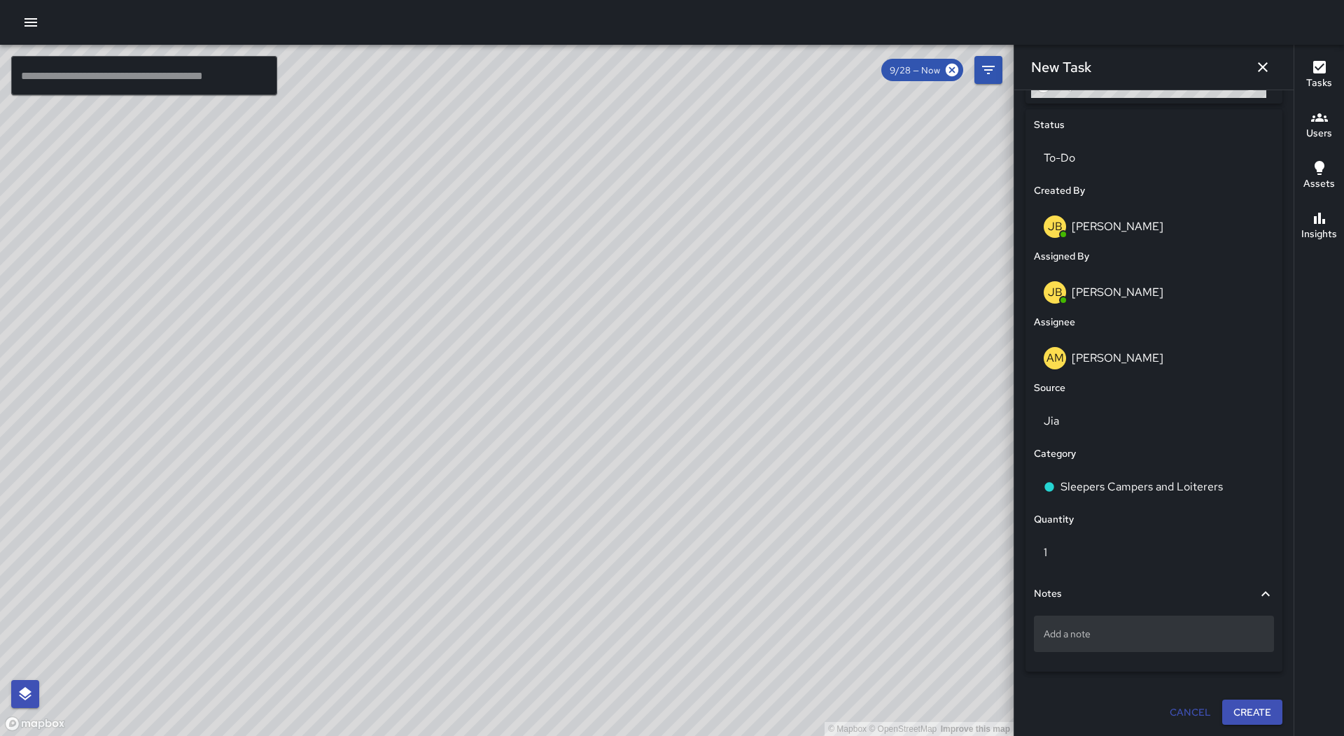
click at [1117, 622] on div "Add a note" at bounding box center [1154, 634] width 240 height 36
type textarea "**********"
click at [1236, 704] on button "Create" at bounding box center [1252, 713] width 60 height 26
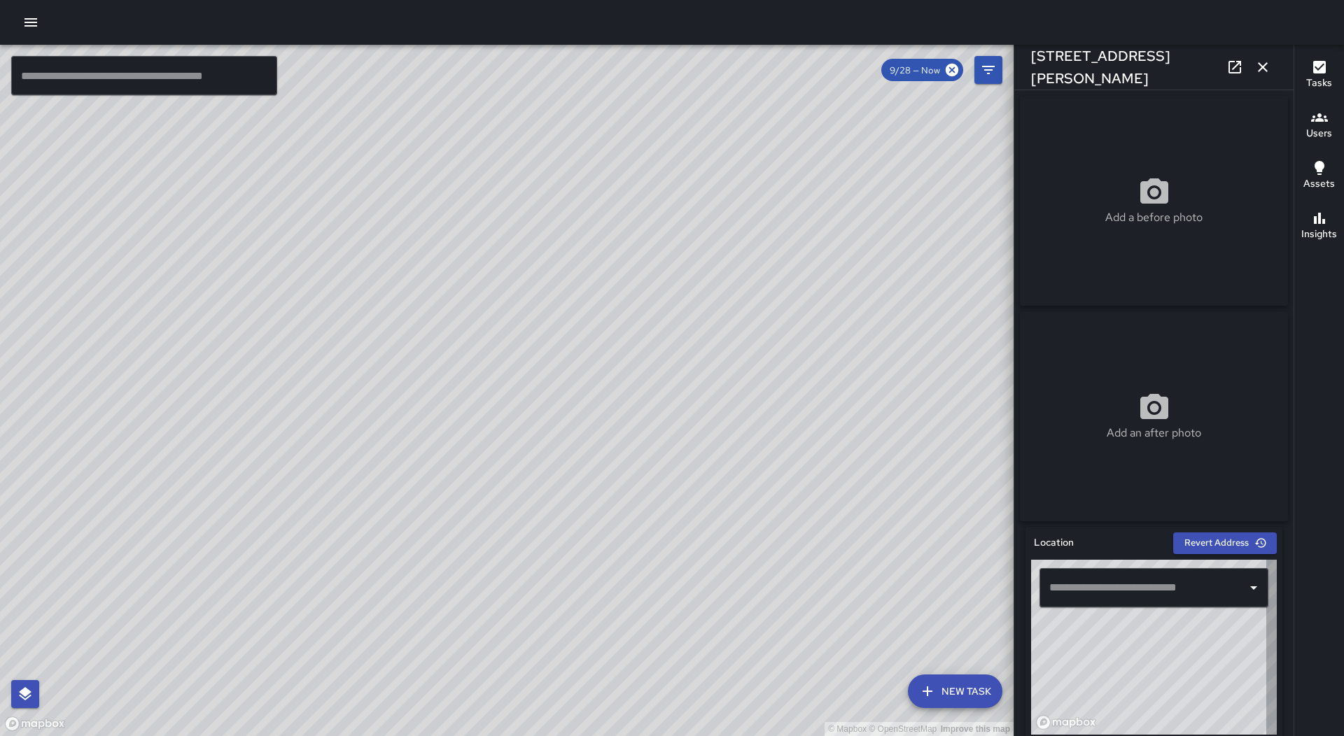
type input "**********"
click at [1256, 61] on icon "button" at bounding box center [1262, 67] width 17 height 17
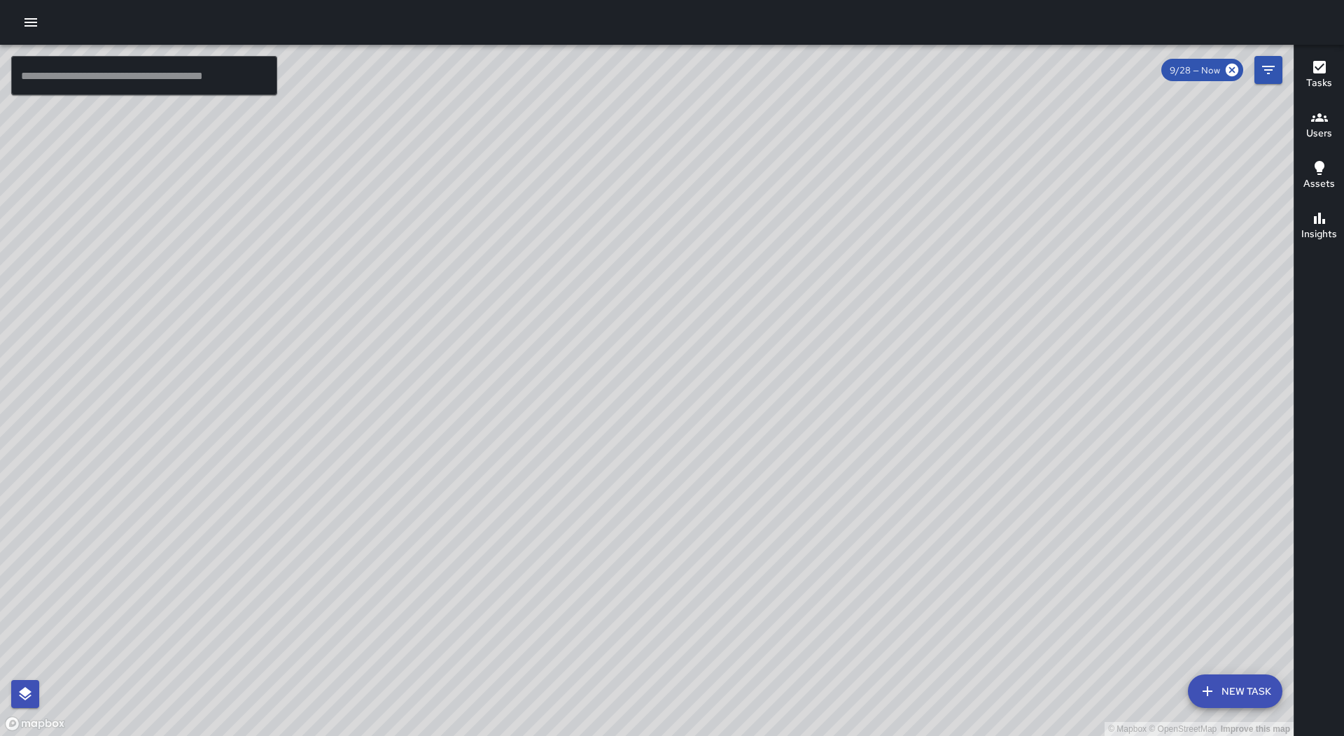
click at [26, 29] on icon "button" at bounding box center [30, 22] width 17 height 17
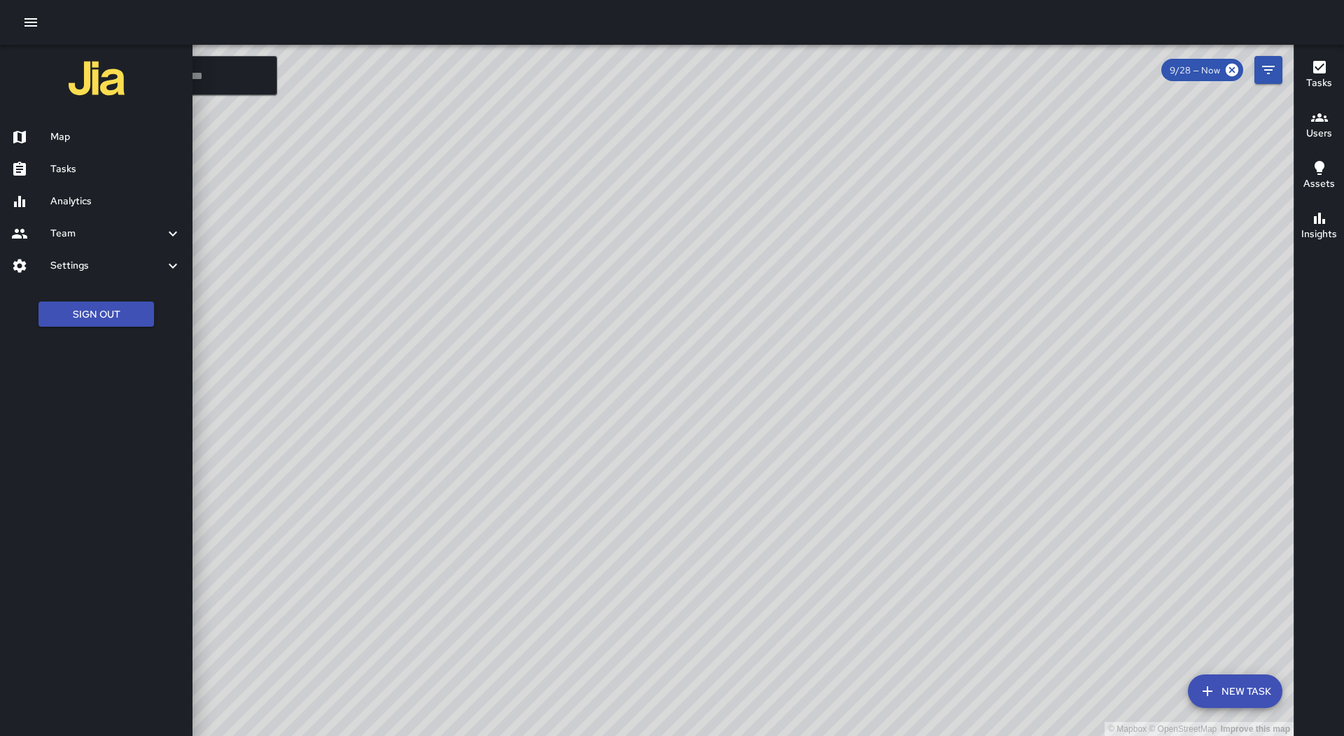
click at [91, 152] on div "Map" at bounding box center [96, 137] width 192 height 32
